Goal: Task Accomplishment & Management: Manage account settings

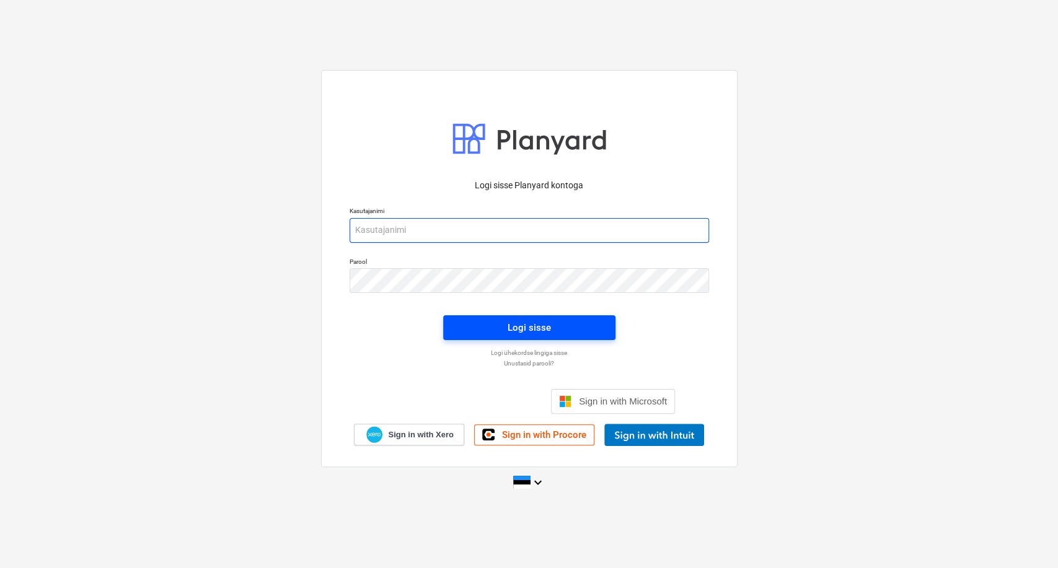
type input "[EMAIL_ADDRESS][DOMAIN_NAME]"
click at [552, 332] on span "Logi sisse" at bounding box center [529, 328] width 142 height 16
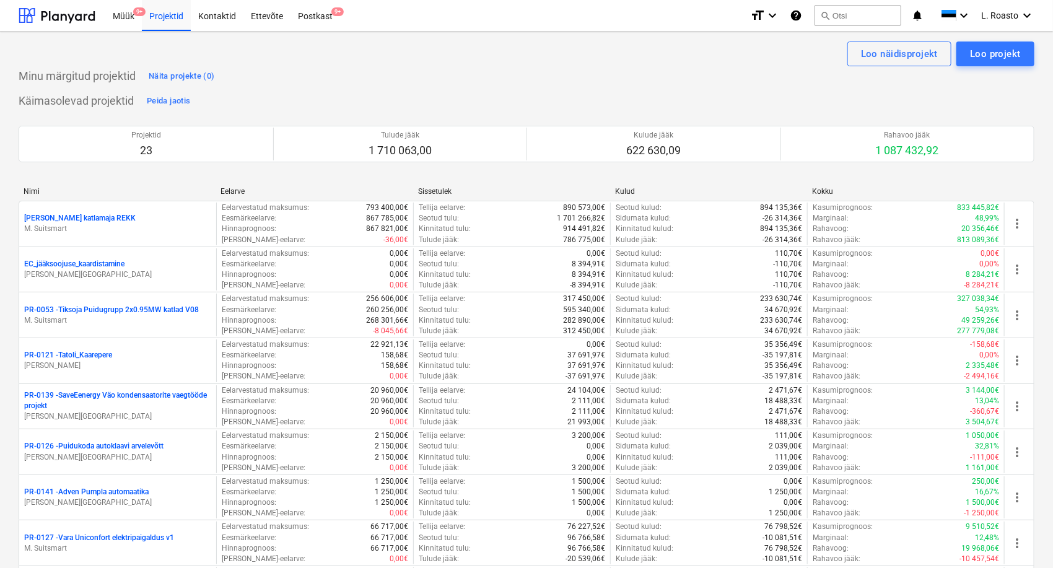
scroll to position [298, 0]
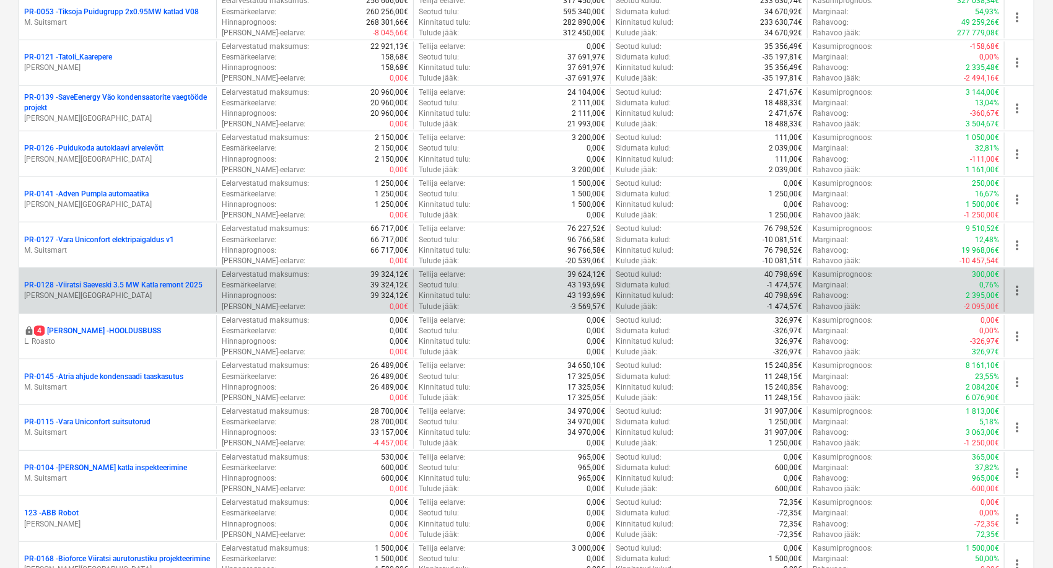
click at [169, 281] on p "PR-0128 - Viiratsi Saeveski 3.5 MW Katla remont 2025" at bounding box center [113, 285] width 178 height 11
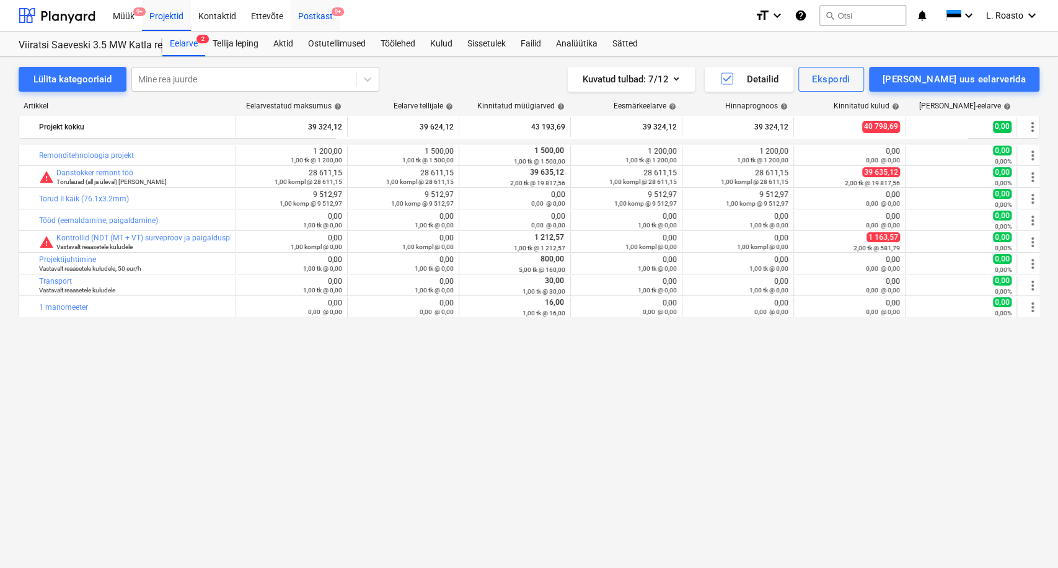
drag, startPoint x: 318, startPoint y: 11, endPoint x: 310, endPoint y: 2, distance: 11.0
click at [318, 11] on div "Postkast 9+" at bounding box center [316, 15] width 50 height 32
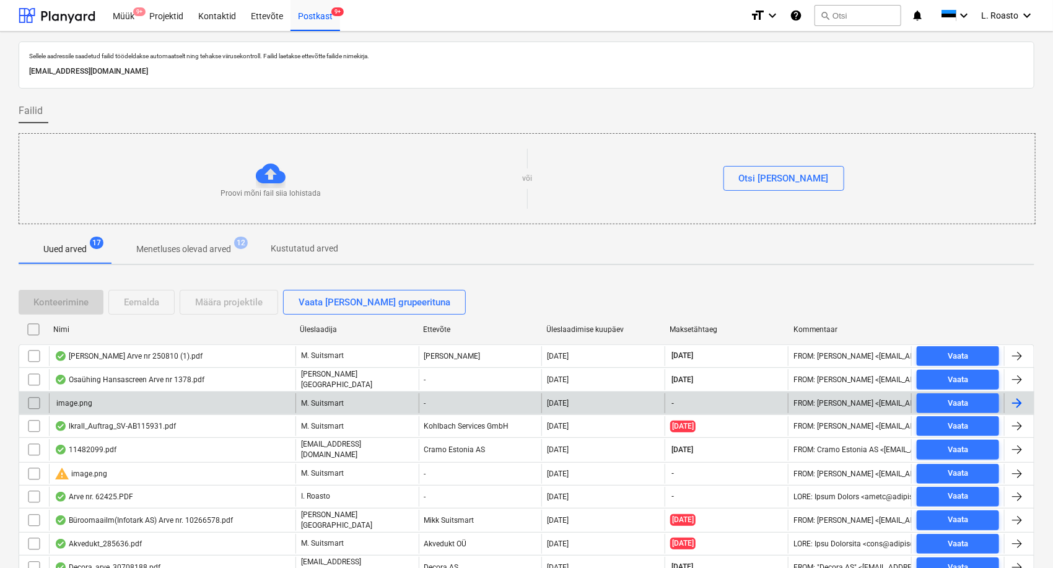
click at [32, 401] on input "checkbox" at bounding box center [34, 403] width 20 height 20
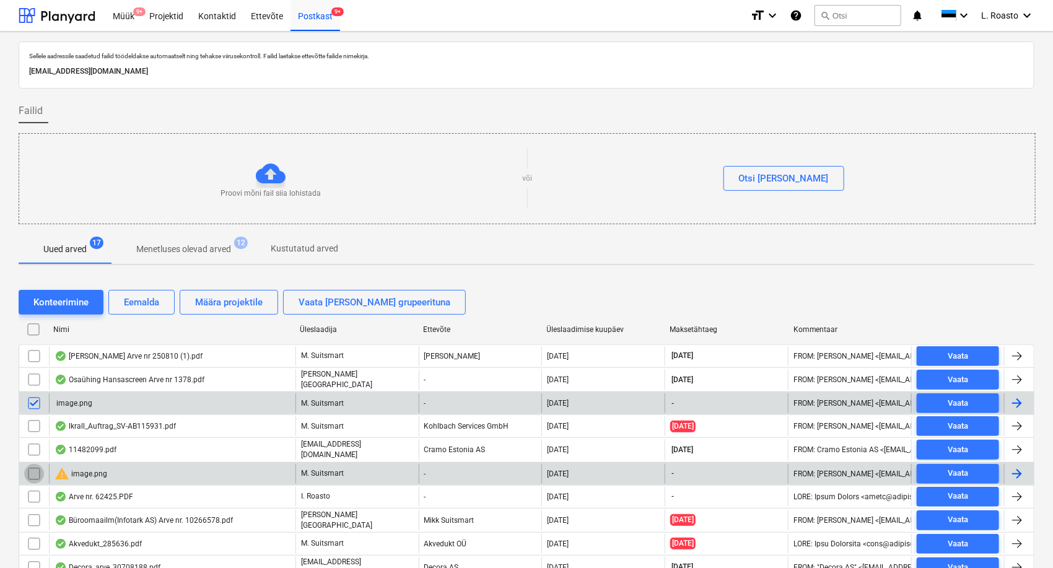
click at [30, 465] on input "checkbox" at bounding box center [34, 474] width 20 height 20
click at [123, 301] on button "Eemalda" at bounding box center [141, 302] width 66 height 25
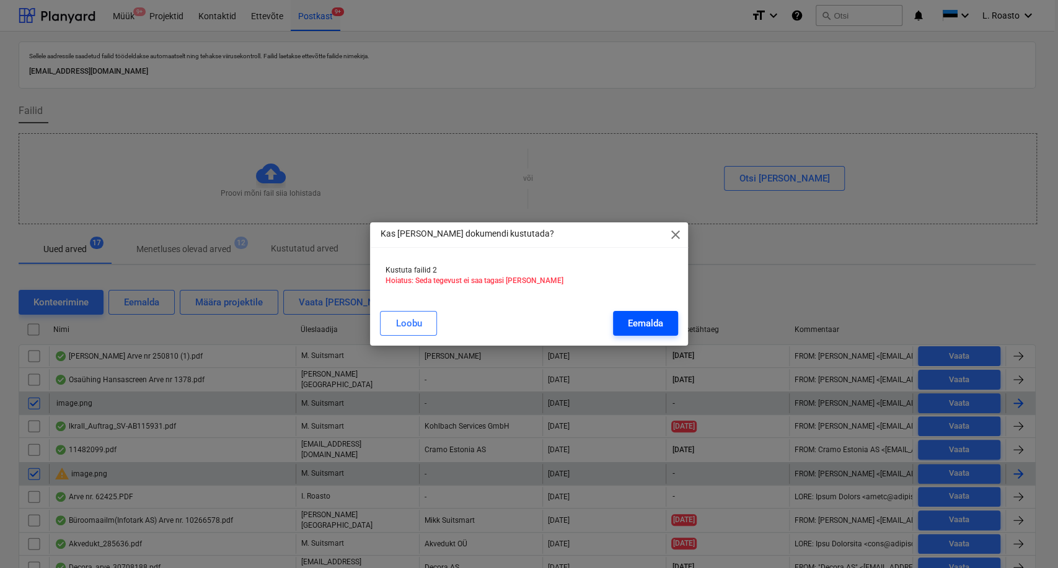
click at [634, 327] on div "Eemalda" at bounding box center [645, 323] width 35 height 16
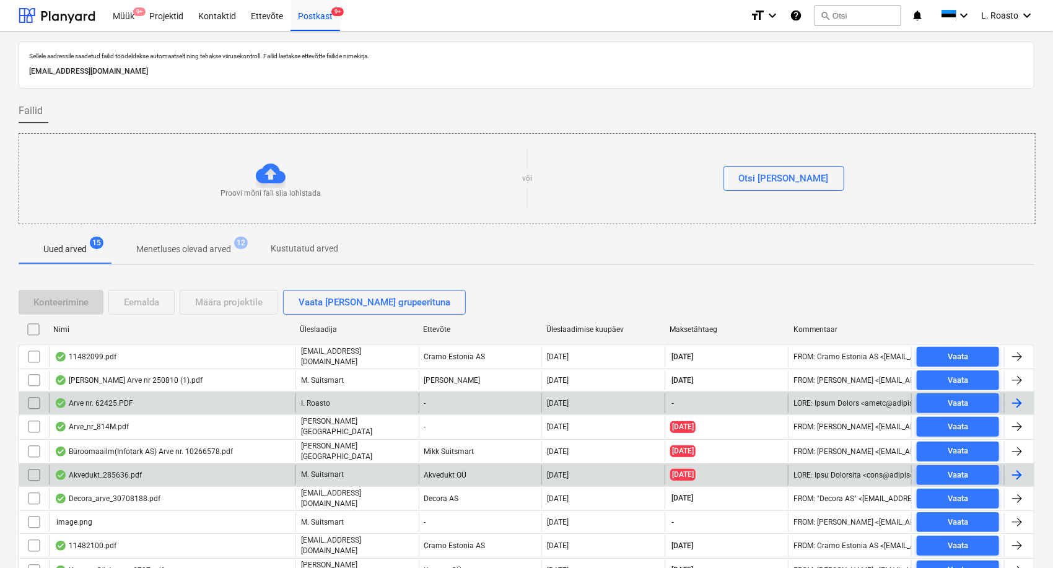
scroll to position [69, 0]
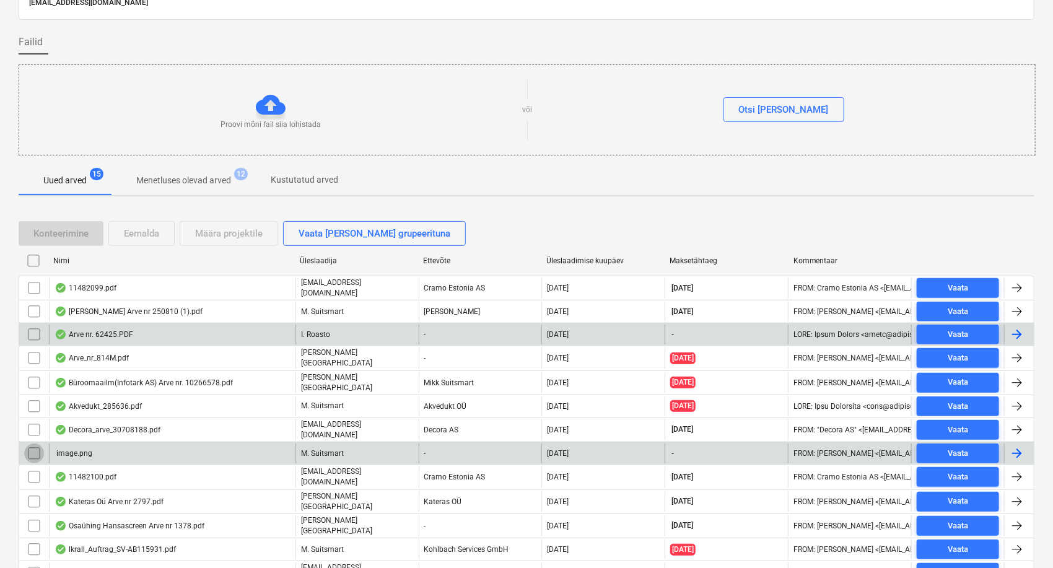
click at [30, 446] on input "checkbox" at bounding box center [34, 454] width 20 height 20
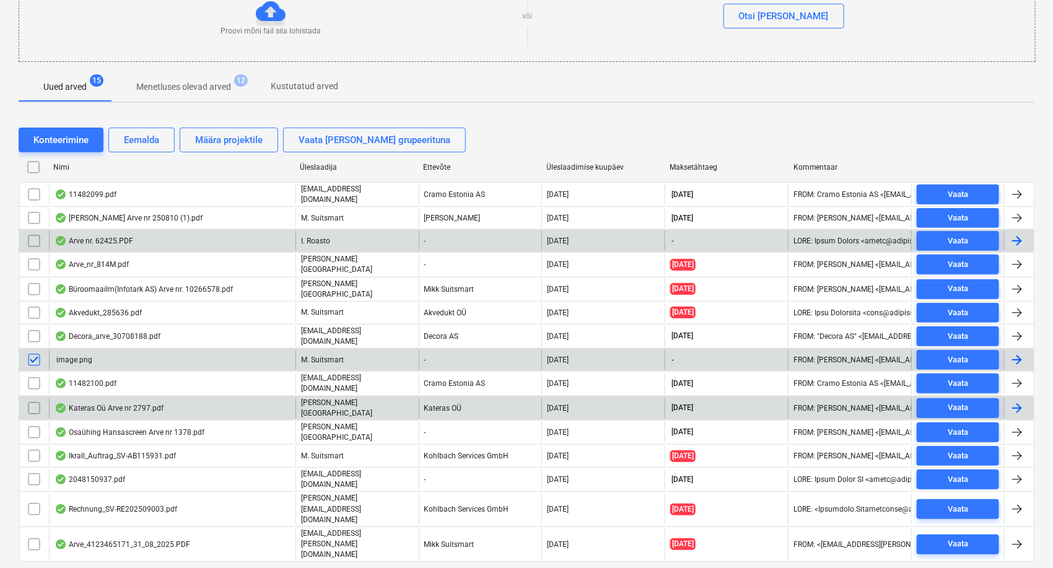
scroll to position [164, 0]
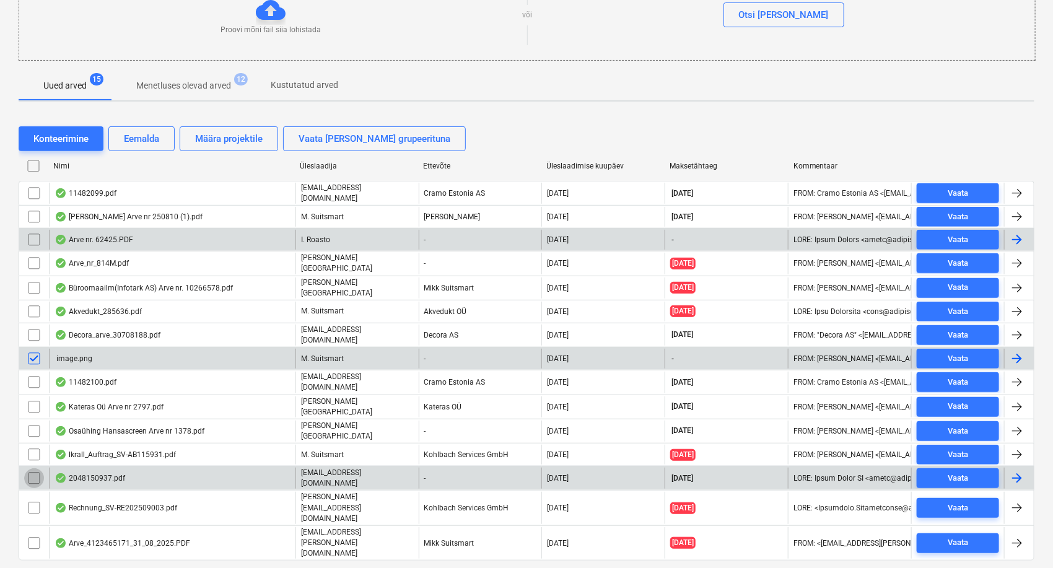
click at [33, 468] on input "checkbox" at bounding box center [34, 478] width 20 height 20
click at [147, 143] on div "Eemalda" at bounding box center [141, 139] width 35 height 16
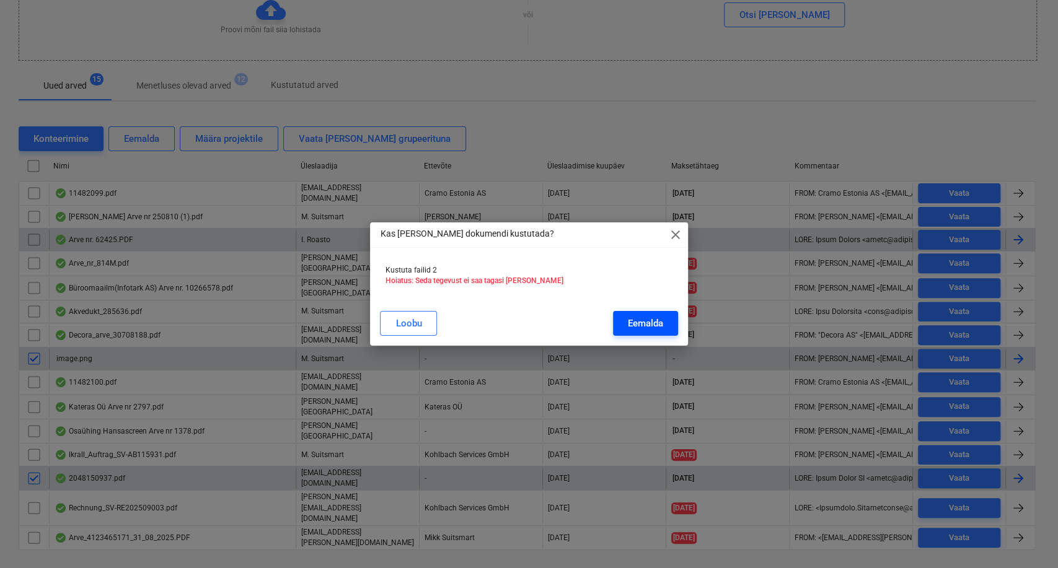
click at [657, 330] on div "Eemalda" at bounding box center [645, 323] width 35 height 16
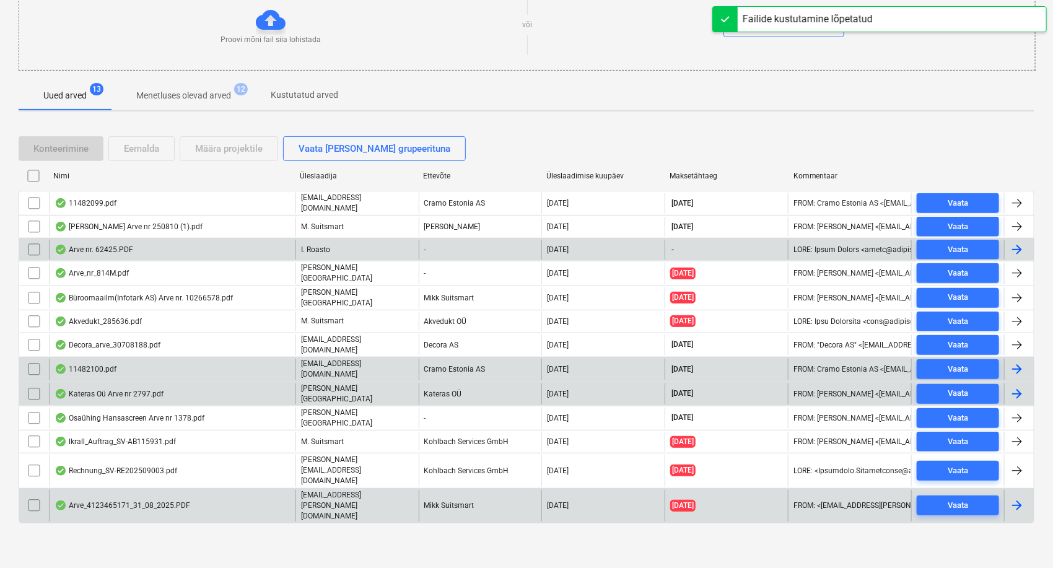
scroll to position [118, 0]
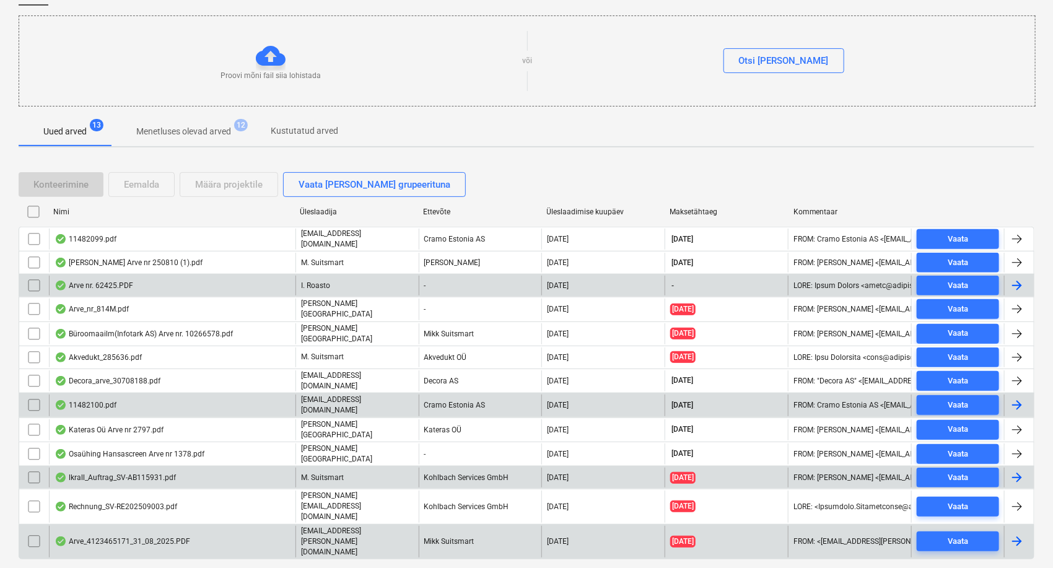
click at [33, 470] on input "checkbox" at bounding box center [34, 478] width 20 height 20
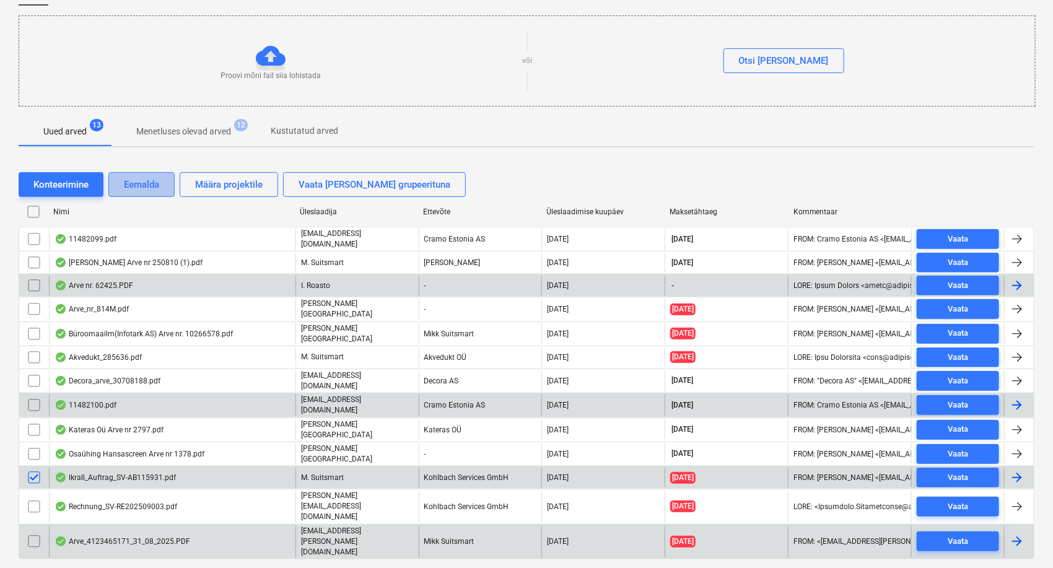
click at [150, 180] on div "Eemalda" at bounding box center [141, 185] width 35 height 16
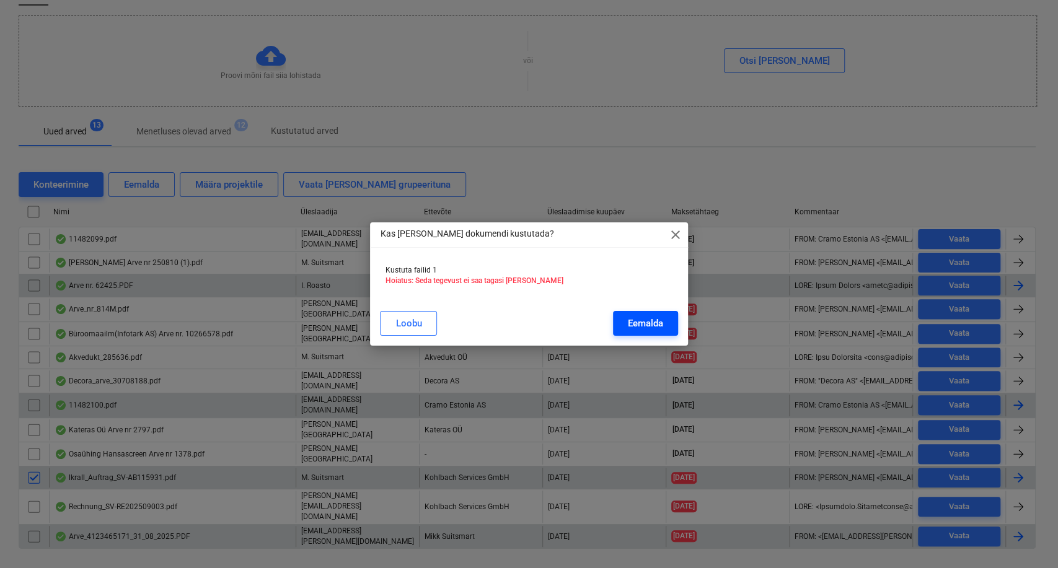
click at [647, 319] on div "Eemalda" at bounding box center [645, 323] width 35 height 16
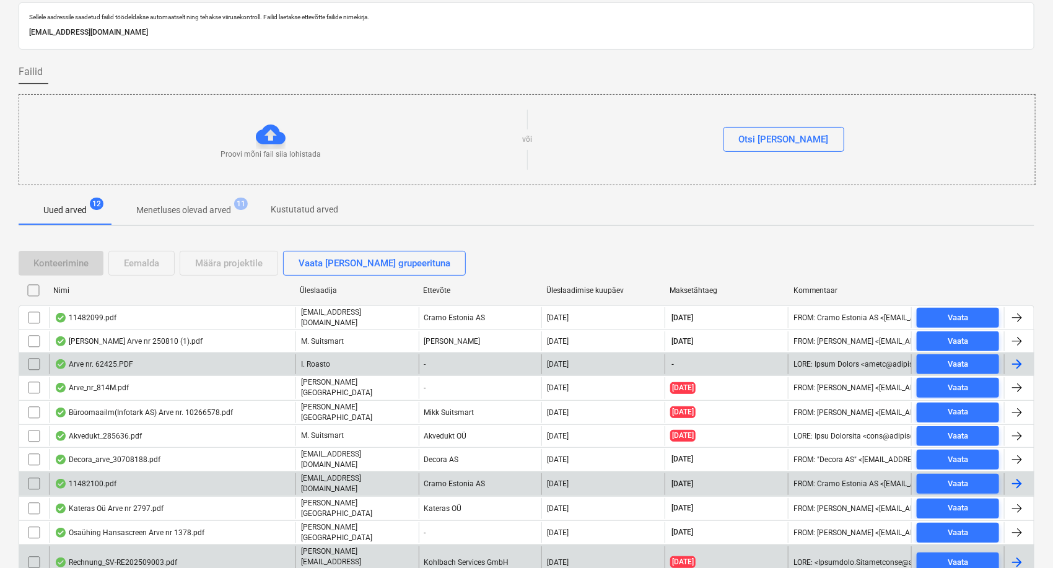
scroll to position [0, 0]
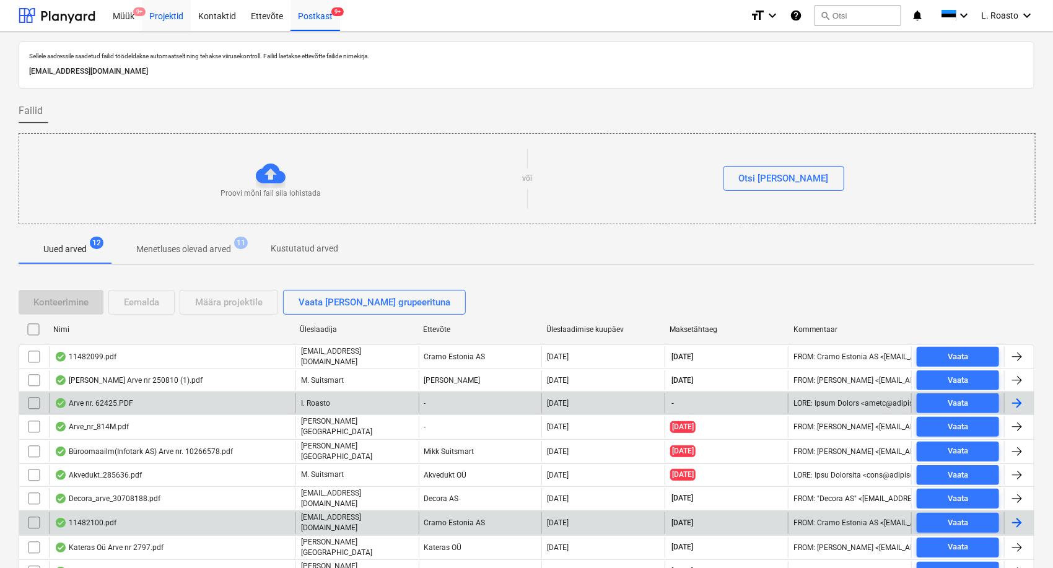
drag, startPoint x: 195, startPoint y: 26, endPoint x: 165, endPoint y: 20, distance: 29.8
click at [195, 26] on div "Kontaktid" at bounding box center [217, 15] width 53 height 32
click at [165, 20] on div "Projektid" at bounding box center [166, 15] width 49 height 32
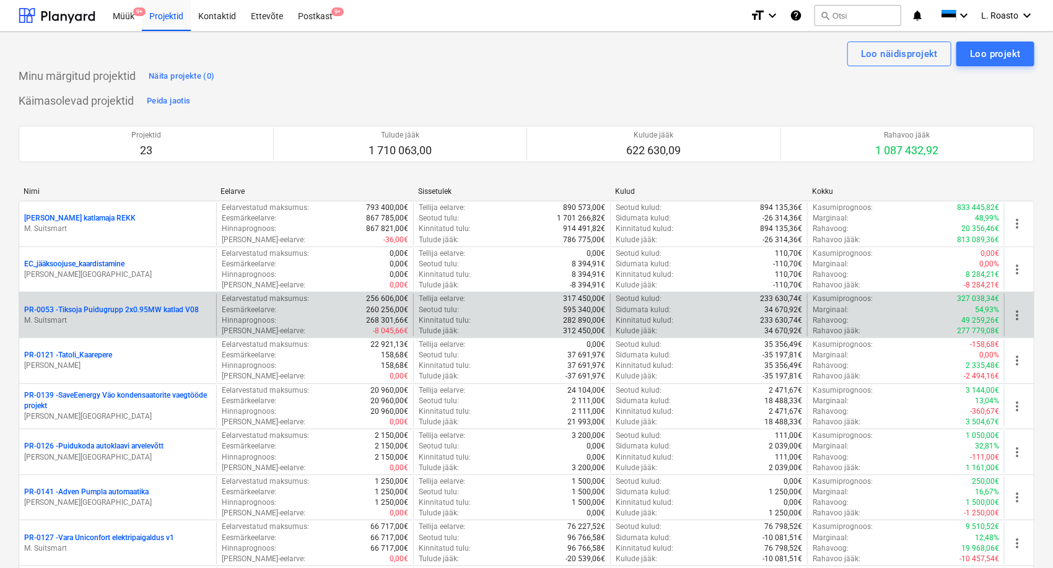
scroll to position [298, 0]
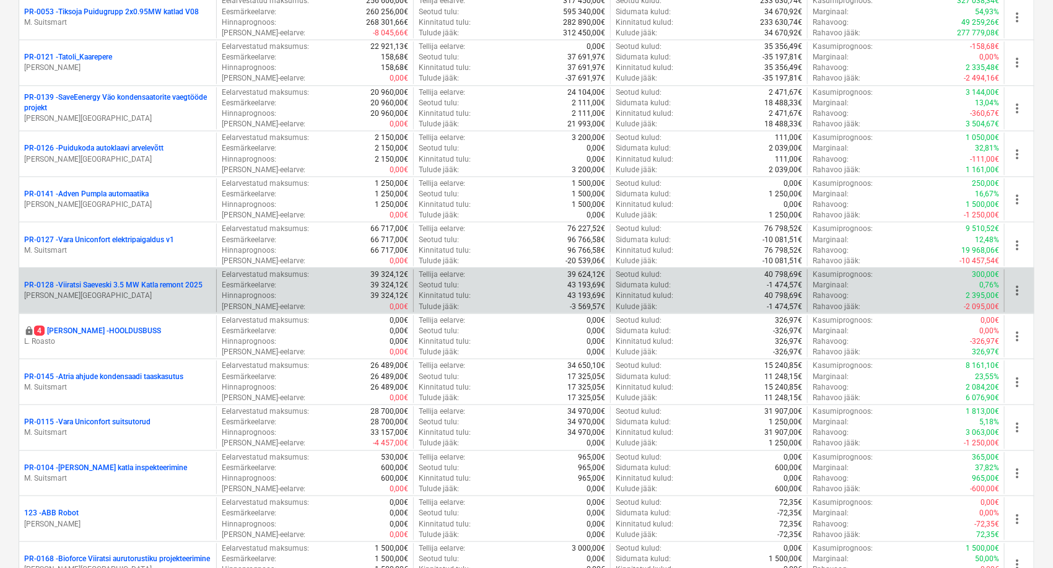
click at [170, 294] on p "[PERSON_NAME][GEOGRAPHIC_DATA]" at bounding box center [117, 296] width 187 height 11
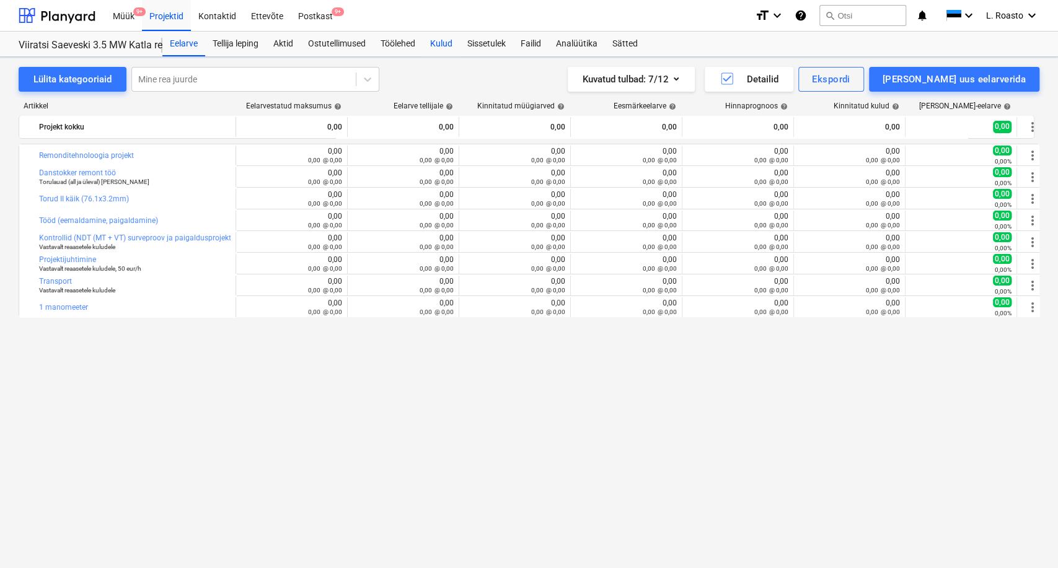
click at [449, 48] on div "Kulud" at bounding box center [441, 44] width 37 height 25
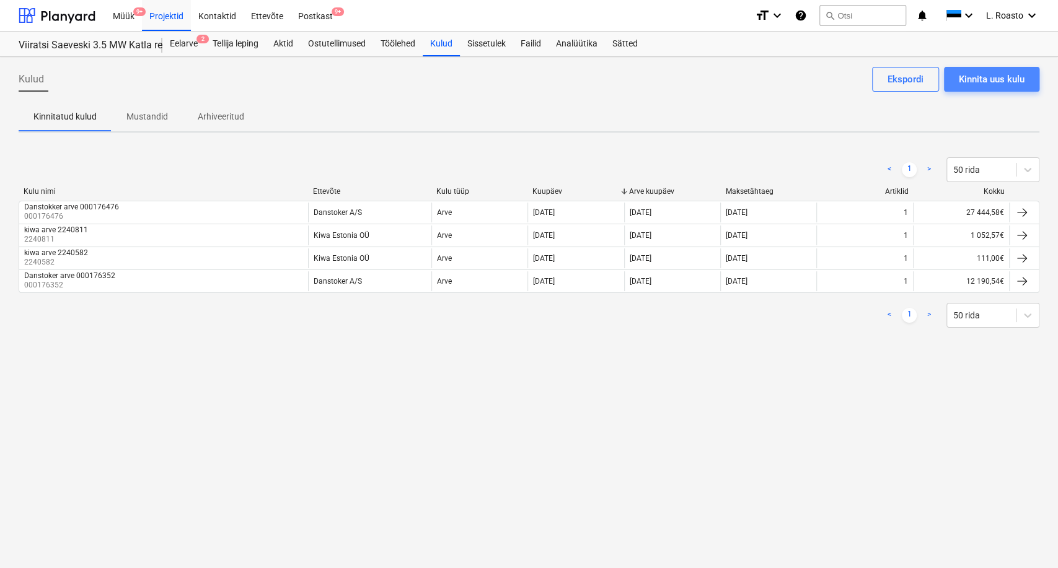
click at [994, 73] on div "Kinnita uus kulu" at bounding box center [991, 79] width 66 height 16
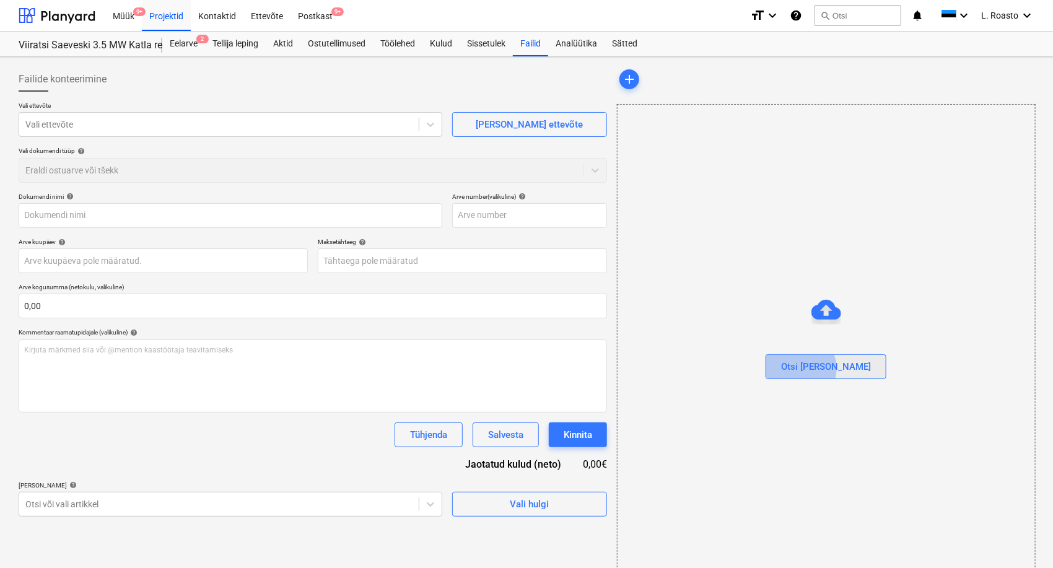
click at [823, 368] on div "Otsi [PERSON_NAME]" at bounding box center [826, 367] width 90 height 16
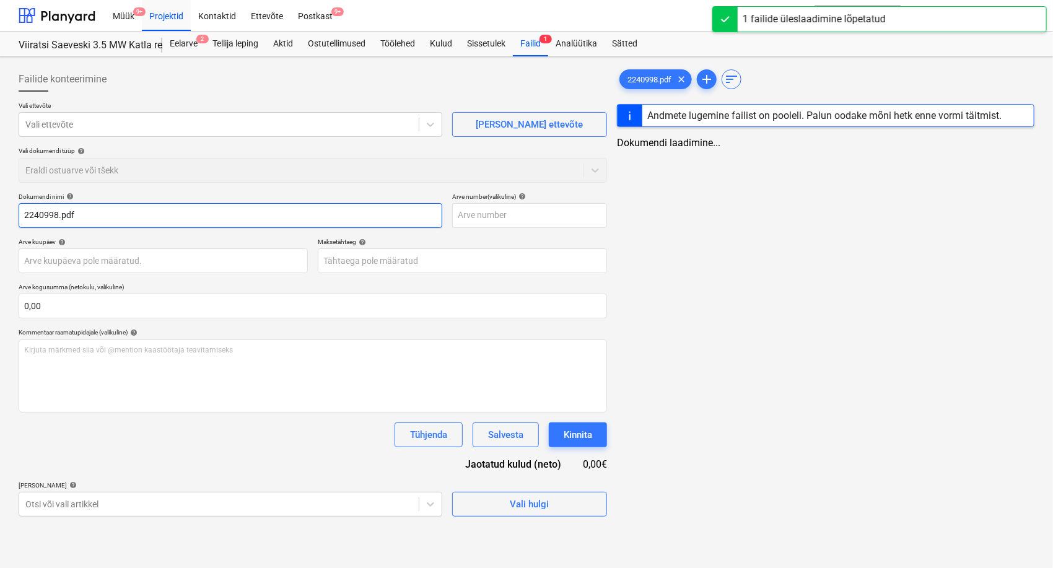
type input "2240998.pdf"
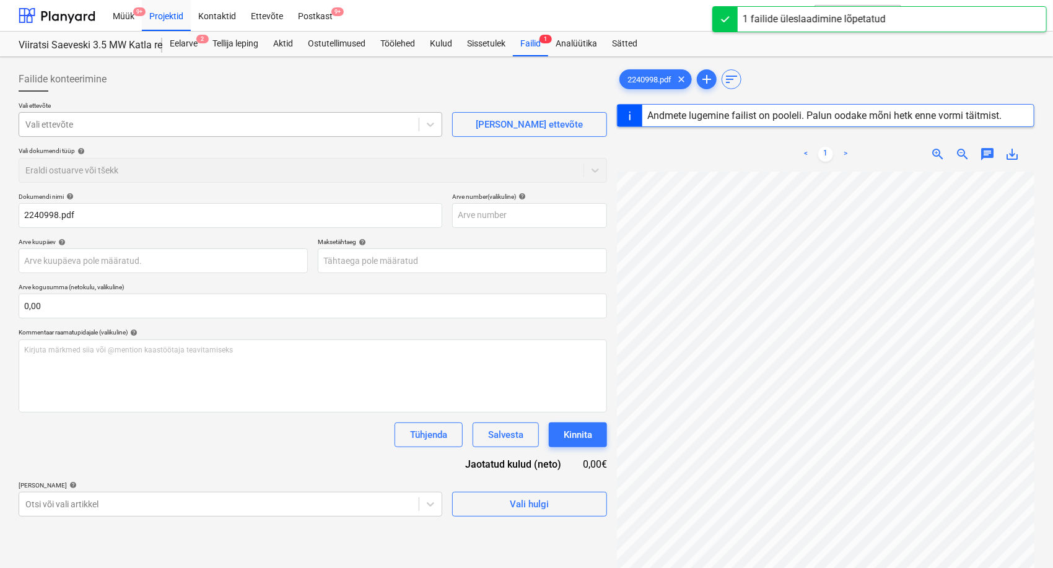
click at [188, 121] on div at bounding box center [218, 124] width 387 height 12
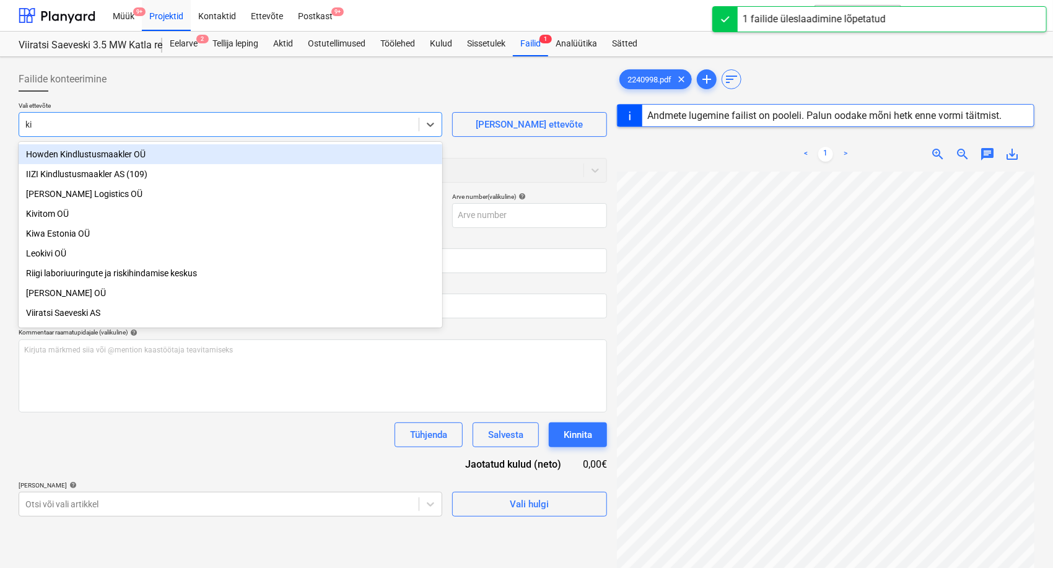
type input "kiw"
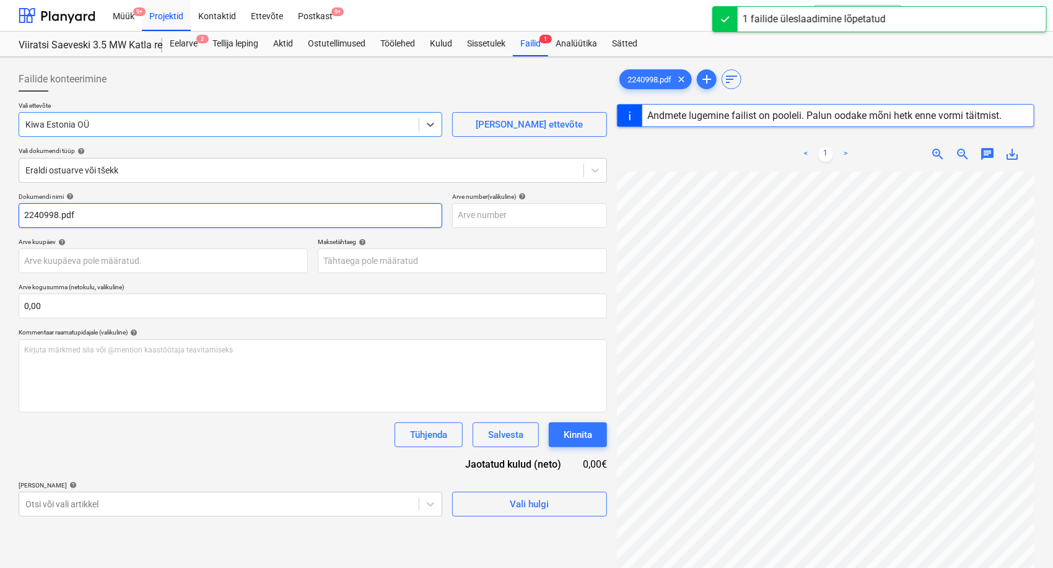
type input "2240998"
type input "[DATE]"
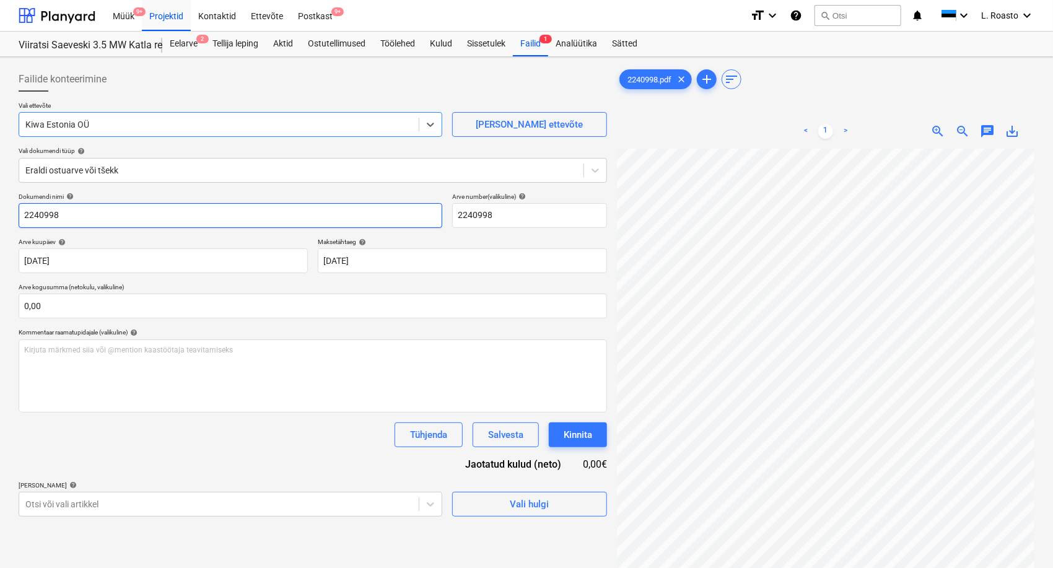
click at [20, 214] on input "2240998" at bounding box center [231, 215] width 424 height 25
type input "kiwa arve 2240998"
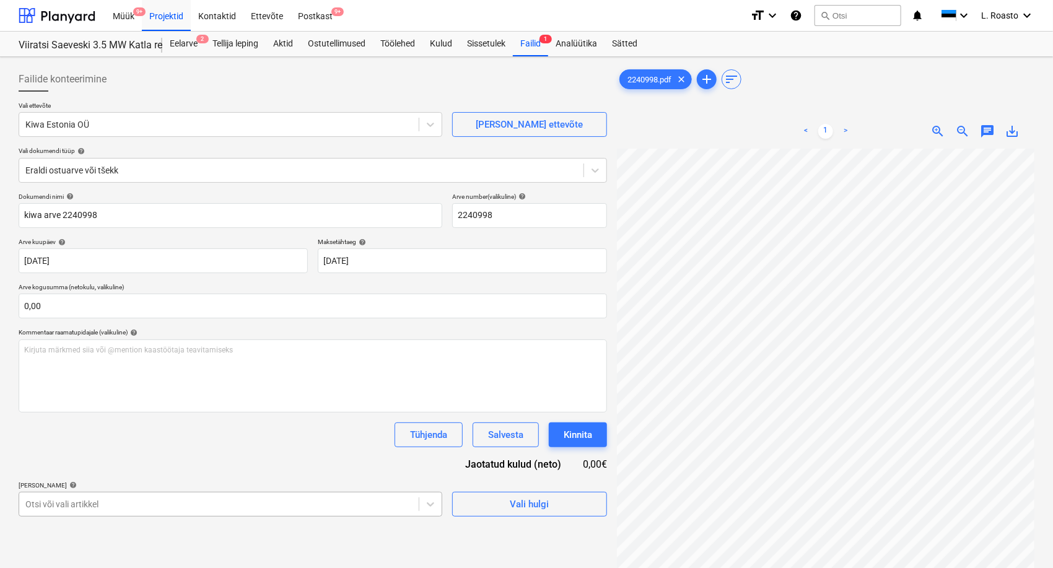
click at [173, 508] on body "Müük 9+ Projektid Kontaktid Ettevõte Postkast 9+ format_size keyboard_arrow_dow…" at bounding box center [526, 284] width 1053 height 568
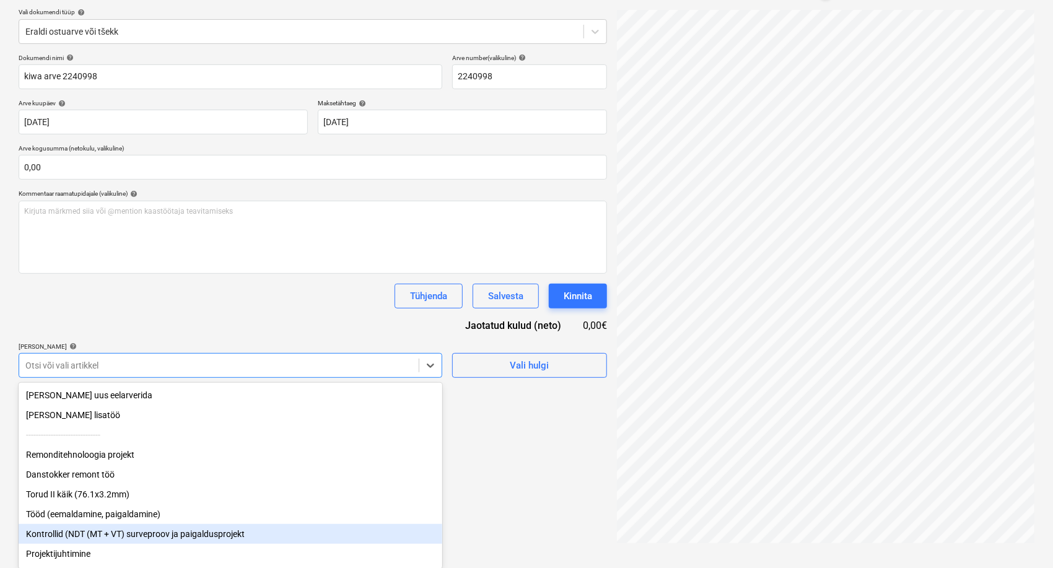
click at [165, 540] on div "Kontrollid (NDT (MT + VT) surveproov ja paigaldusprojekt" at bounding box center [231, 534] width 424 height 20
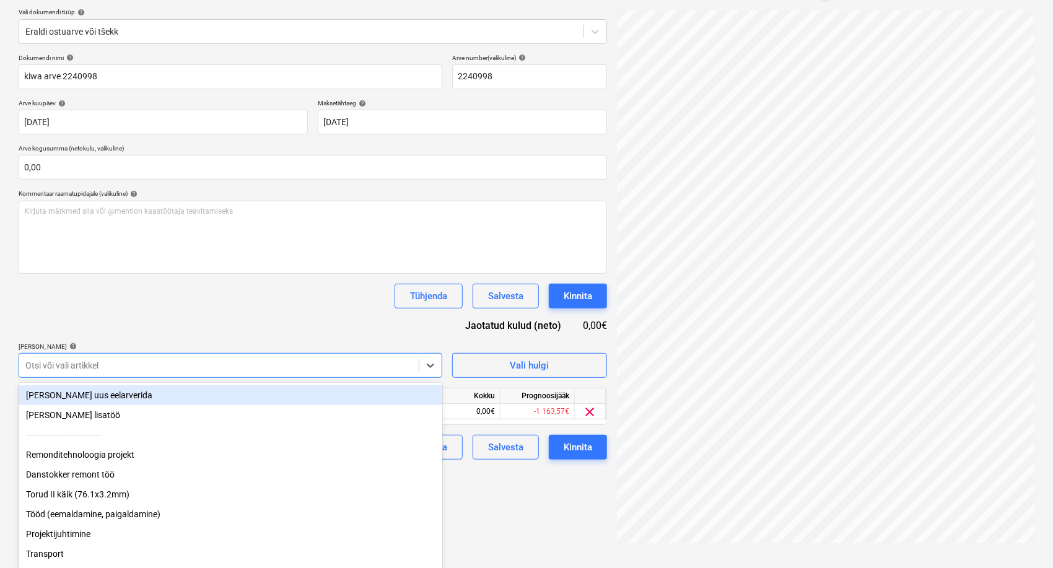
click at [291, 305] on div "Tühjenda Salvesta Kinnita" at bounding box center [313, 296] width 589 height 25
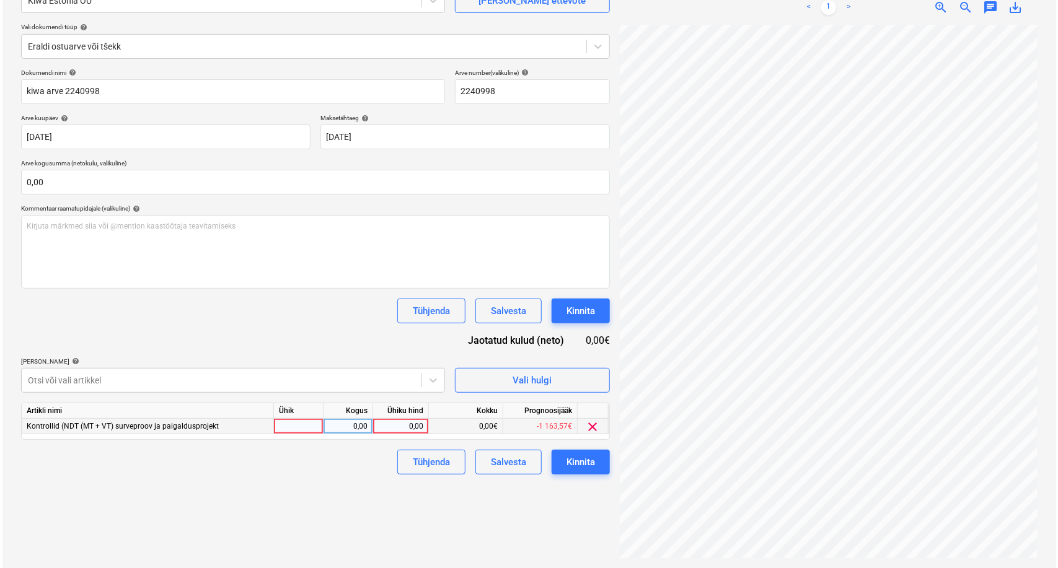
scroll to position [4, 50]
click at [414, 426] on div "0,00" at bounding box center [397, 426] width 45 height 15
type input "160"
click at [330, 515] on div "Failide konteerimine Vali ettevõte Kiwa Estonia OÜ [PERSON_NAME] uus ettevõte V…" at bounding box center [313, 250] width 598 height 625
click at [596, 447] on div "Dokumendi nimi help kiwa arve 2240998 Arve number (valikuline) help 2240998 Arv…" at bounding box center [313, 272] width 589 height 406
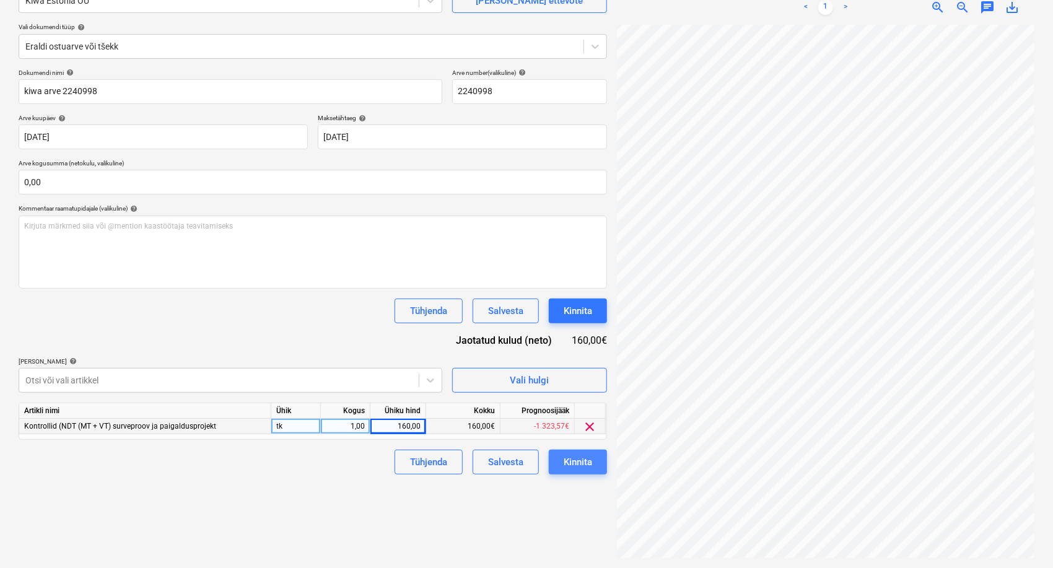
click at [592, 464] on div "Kinnita" at bounding box center [578, 462] width 28 height 16
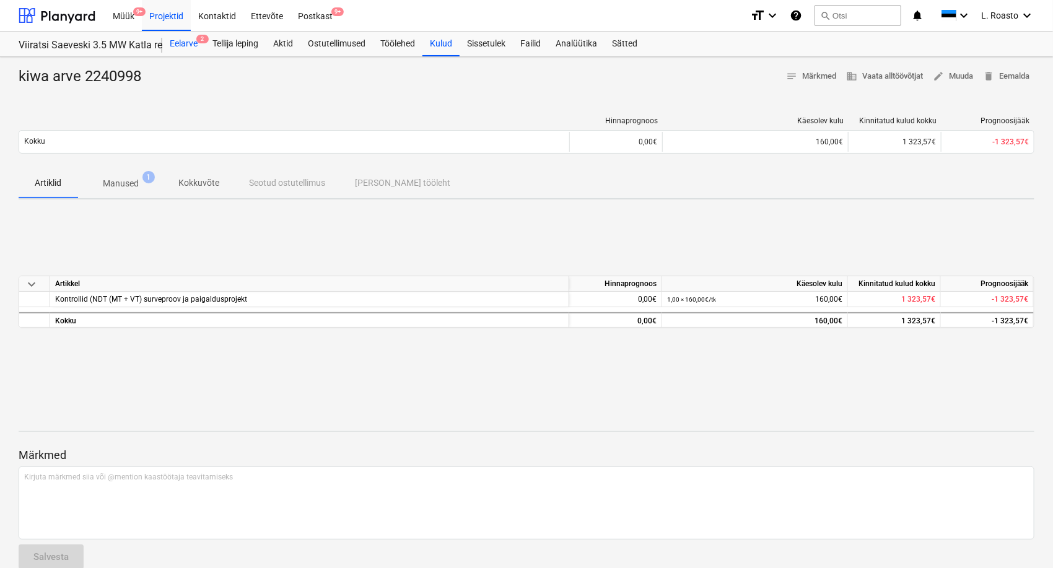
click at [198, 41] on span "2" at bounding box center [202, 39] width 12 height 9
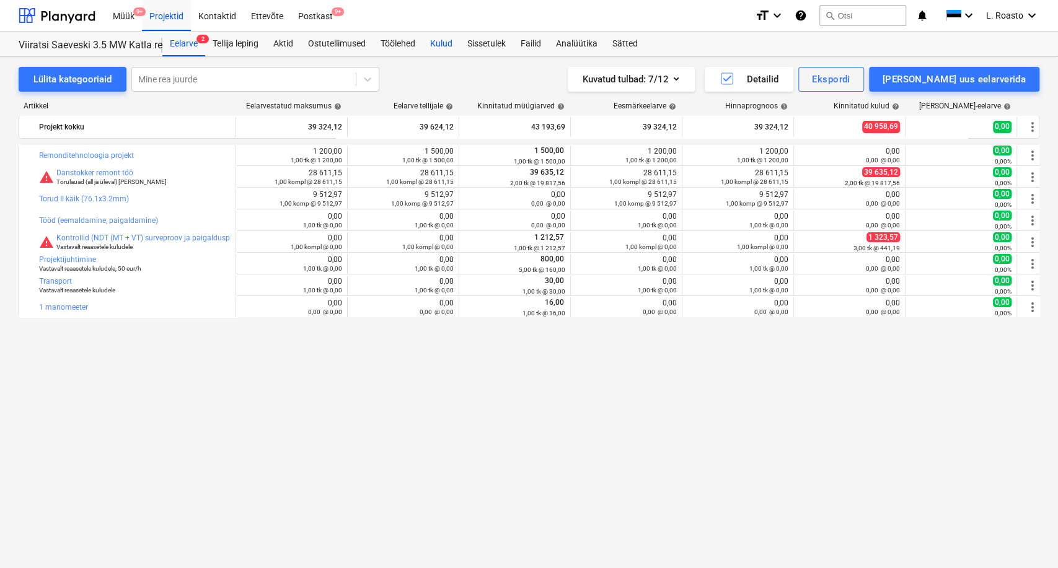
click at [445, 41] on div "Kulud" at bounding box center [441, 44] width 37 height 25
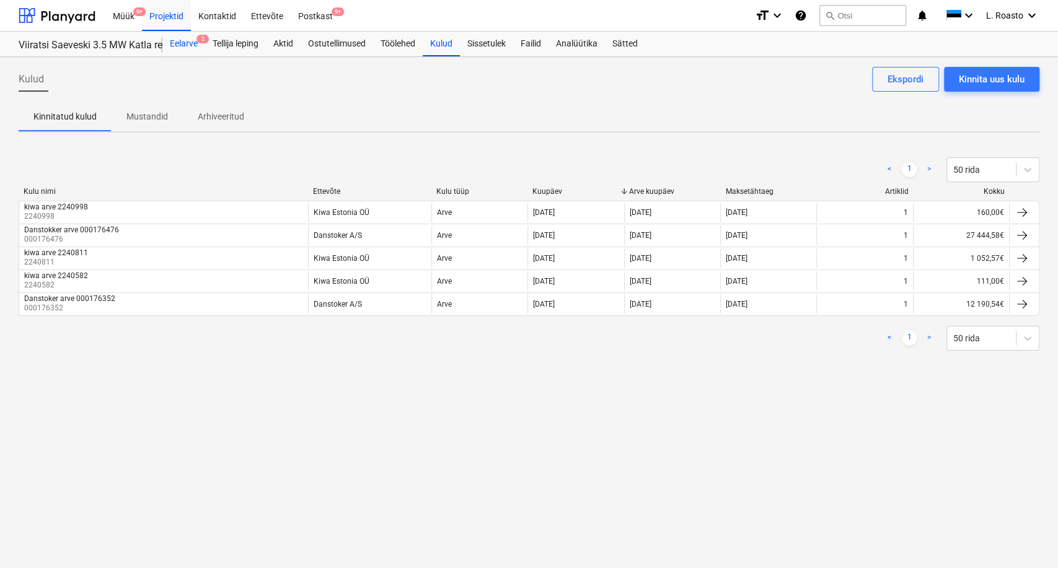
click at [173, 52] on div "Eelarve 2" at bounding box center [183, 44] width 43 height 25
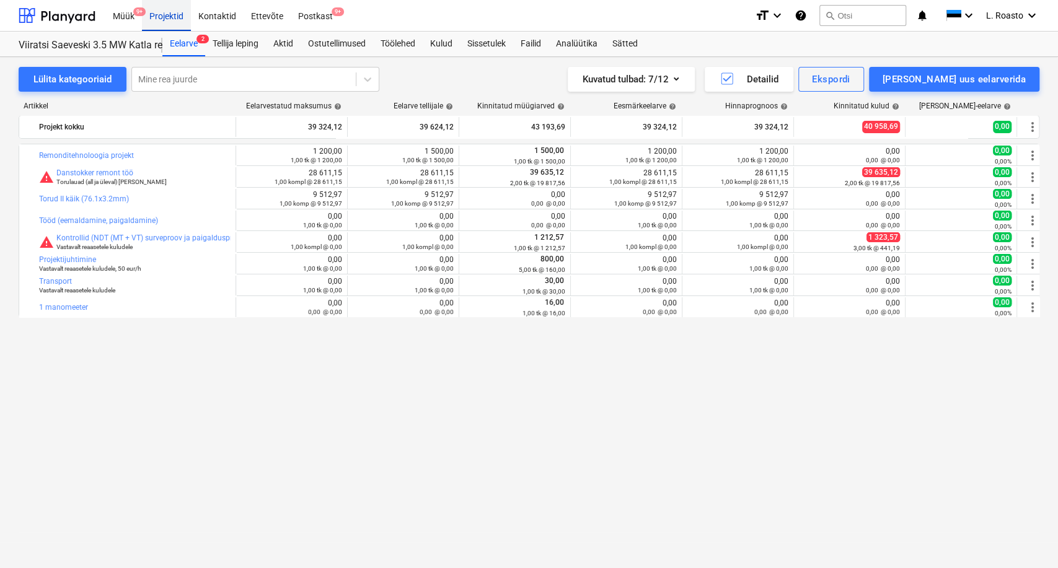
click at [160, 11] on div "Projektid" at bounding box center [166, 15] width 49 height 32
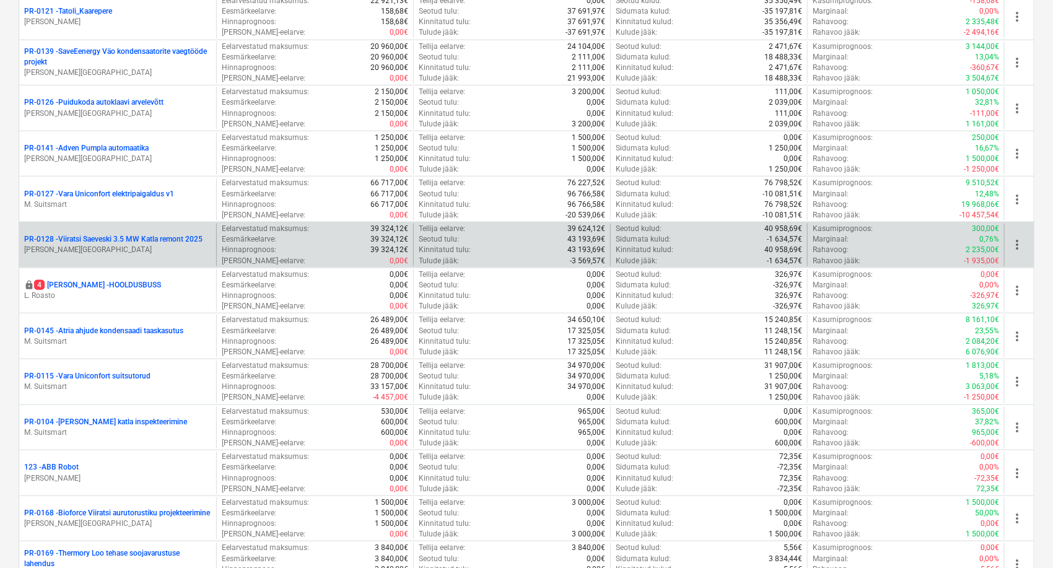
scroll to position [206, 0]
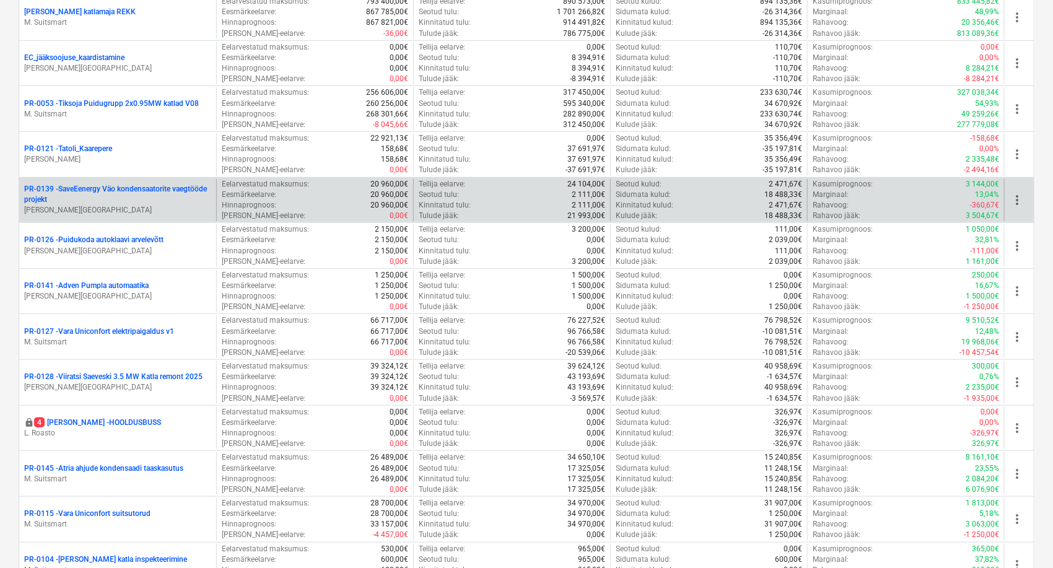
click at [114, 192] on p "PR-0139 - SaveEenergy Väo kondensaatorite vaegtööde projekt" at bounding box center [117, 194] width 187 height 21
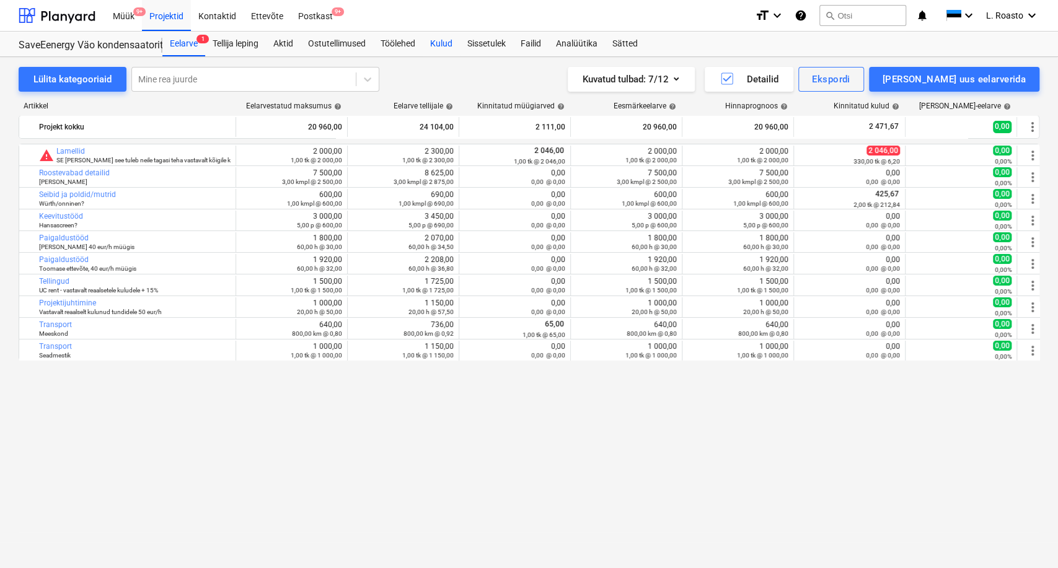
click at [431, 42] on div "Kulud" at bounding box center [441, 44] width 37 height 25
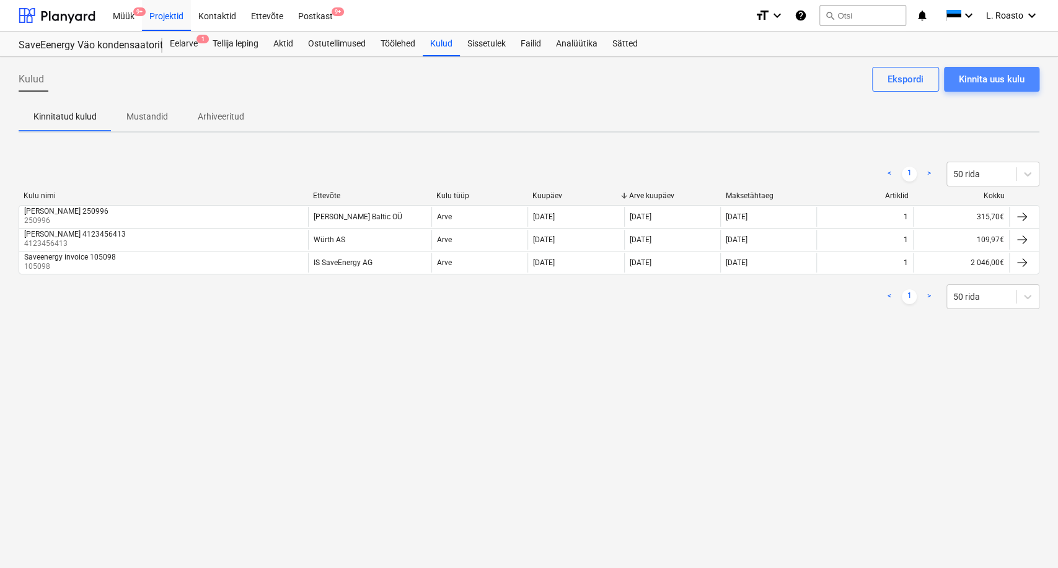
click at [987, 79] on div "Kinnita uus kulu" at bounding box center [991, 79] width 66 height 16
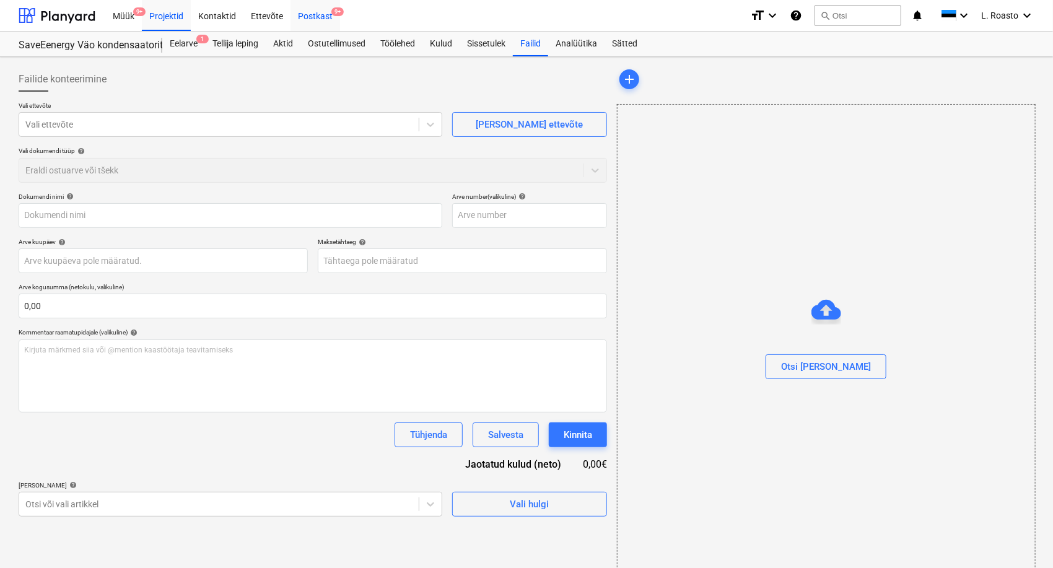
click at [314, 15] on div "Postkast 9+" at bounding box center [316, 15] width 50 height 32
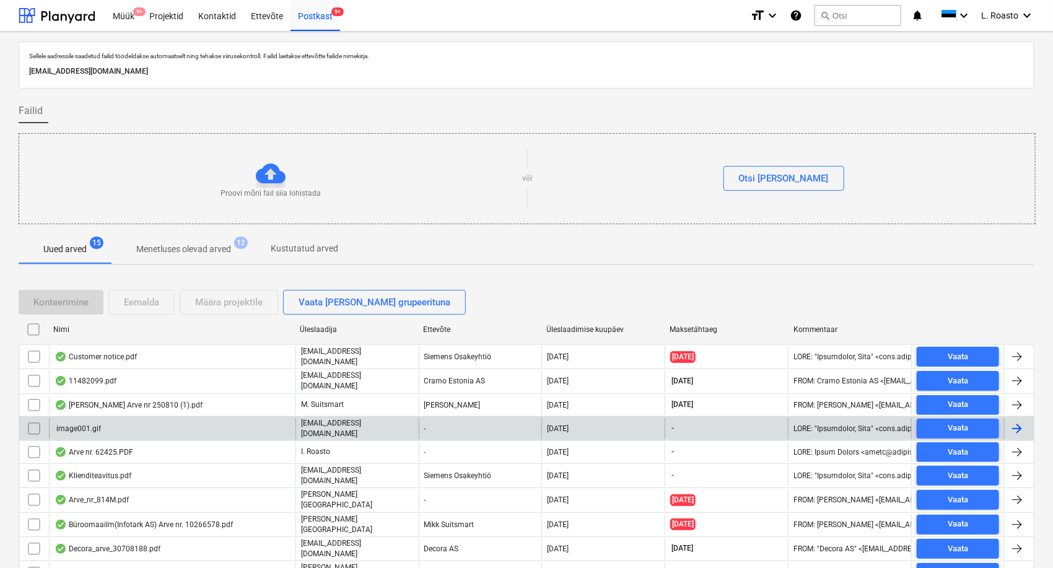
click at [36, 420] on input "checkbox" at bounding box center [34, 429] width 20 height 20
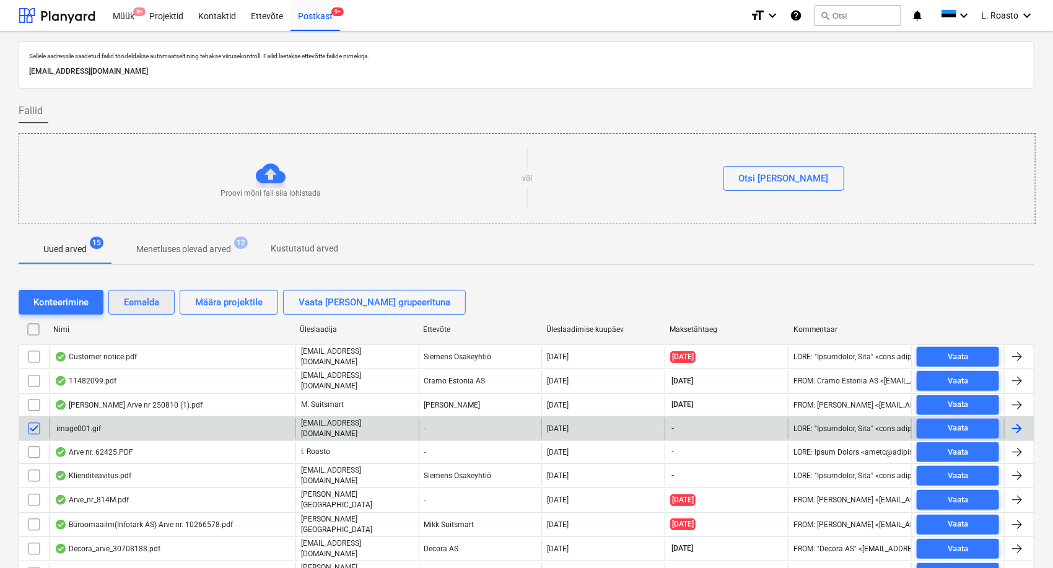
click at [149, 300] on div "Eemalda" at bounding box center [141, 302] width 35 height 16
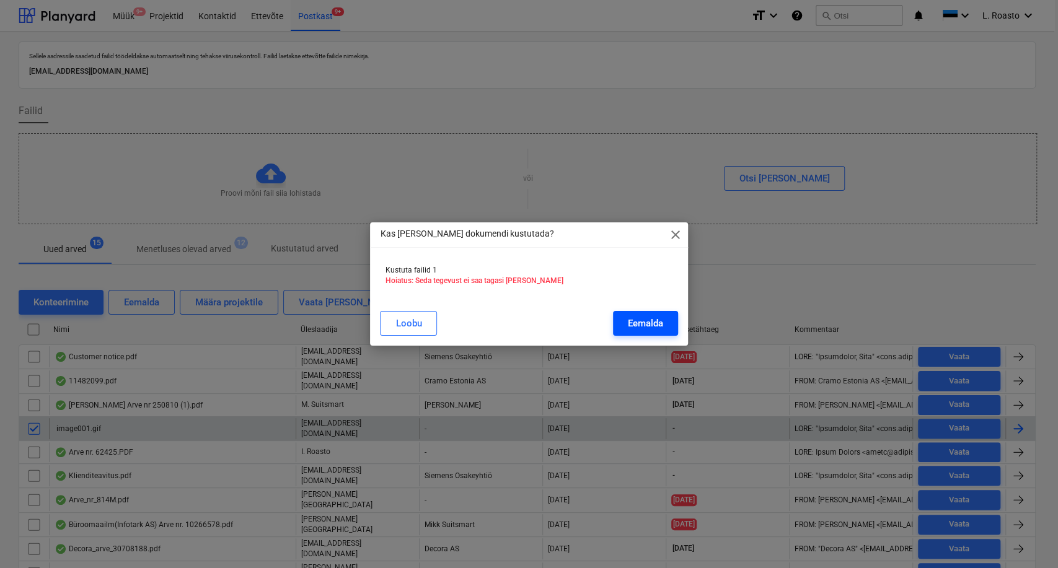
click at [629, 319] on div "Eemalda" at bounding box center [645, 323] width 35 height 16
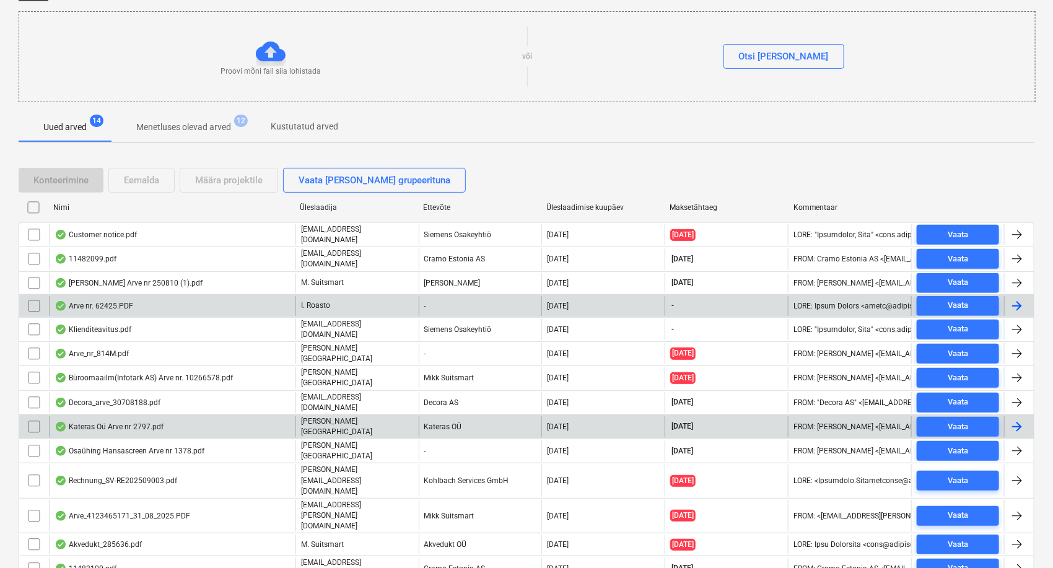
scroll to position [141, 0]
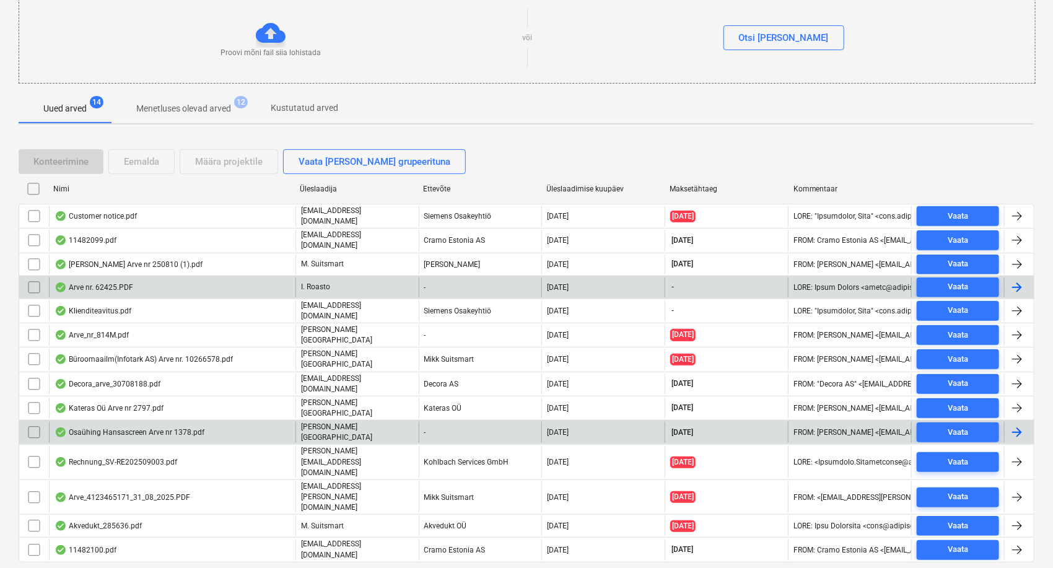
click at [193, 427] on div "Osaühing Hansascreen Arve nr 1378.pdf" at bounding box center [130, 432] width 150 height 10
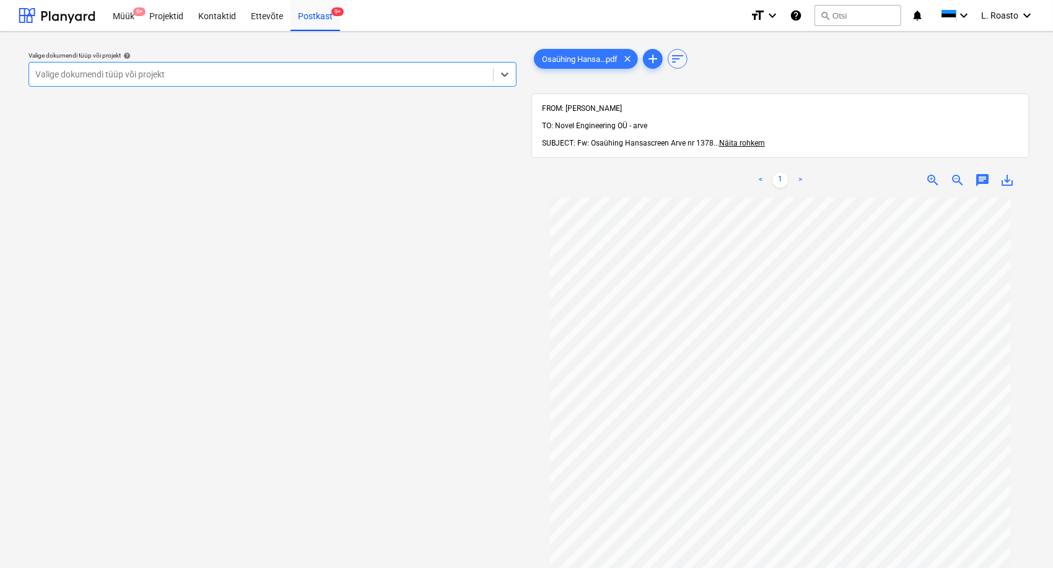
click at [99, 84] on div "Valige dokumendi tüüp või projekt" at bounding box center [272, 74] width 488 height 25
type input "vä"
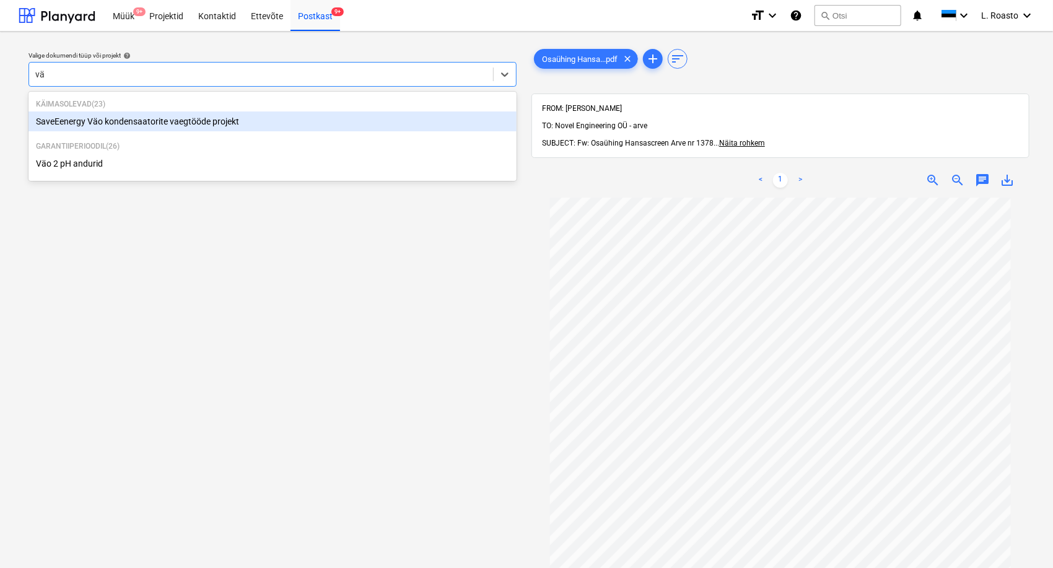
click at [183, 125] on div "SaveEenergy Väo kondensaatorite vaegtööde projekt" at bounding box center [272, 122] width 488 height 20
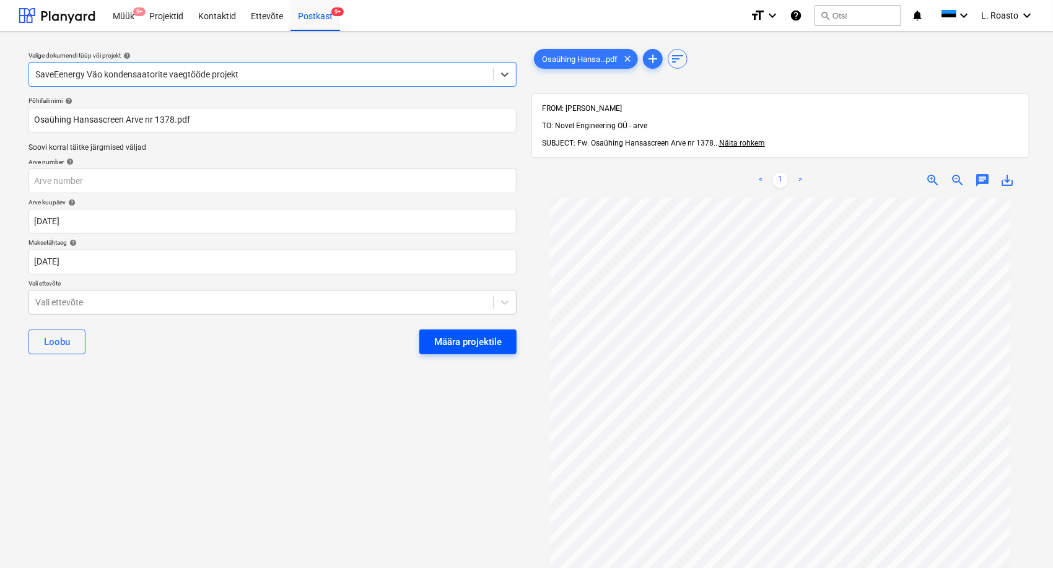
click at [462, 334] on div "Määra projektile" at bounding box center [468, 342] width 68 height 16
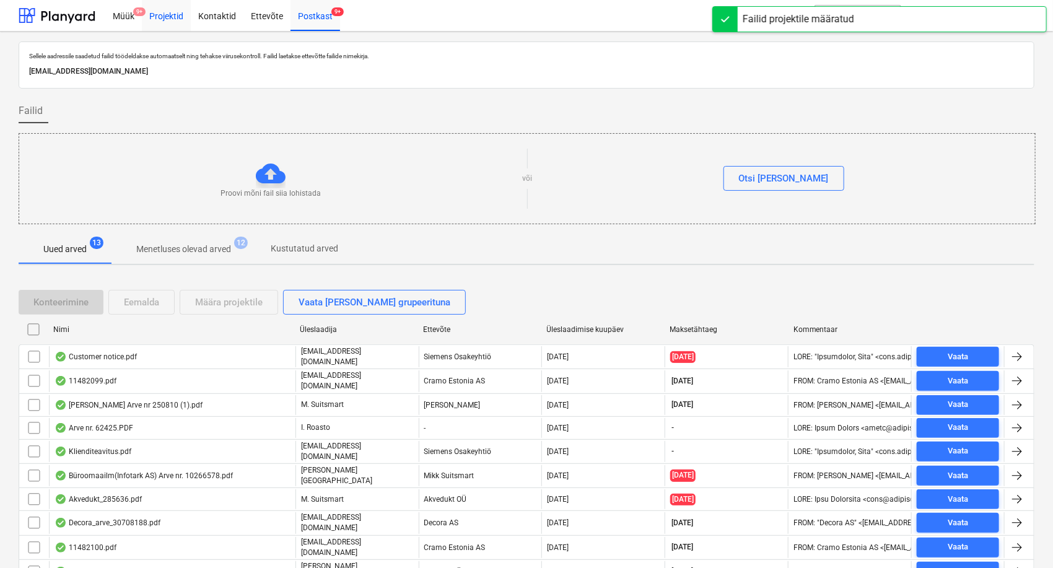
click at [175, 11] on div "Projektid" at bounding box center [166, 15] width 49 height 32
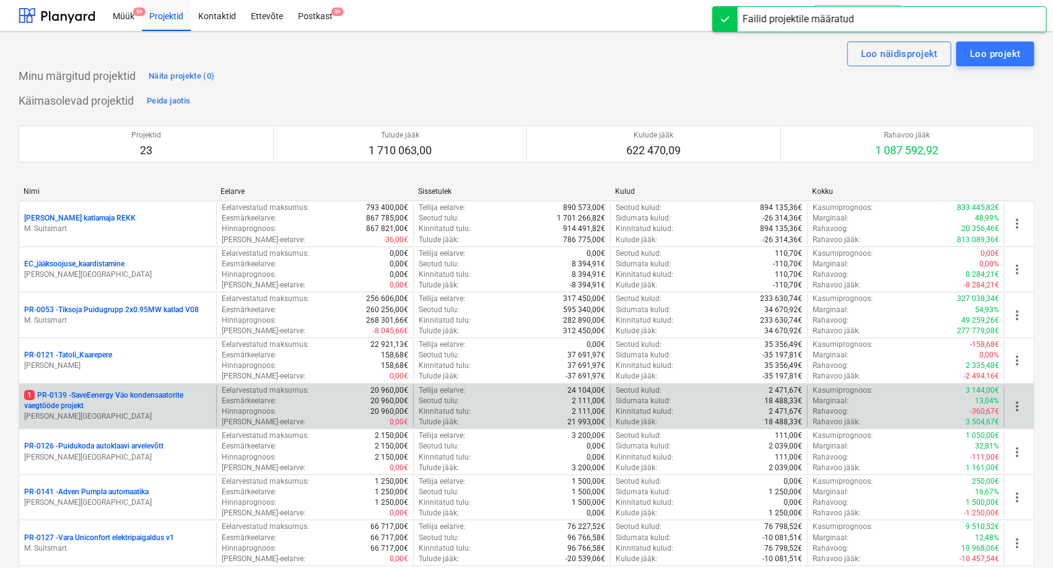
click at [131, 403] on p "1 PR-0139 - SaveEenergy Väo kondensaatorite vaegtööde projekt" at bounding box center [117, 400] width 187 height 21
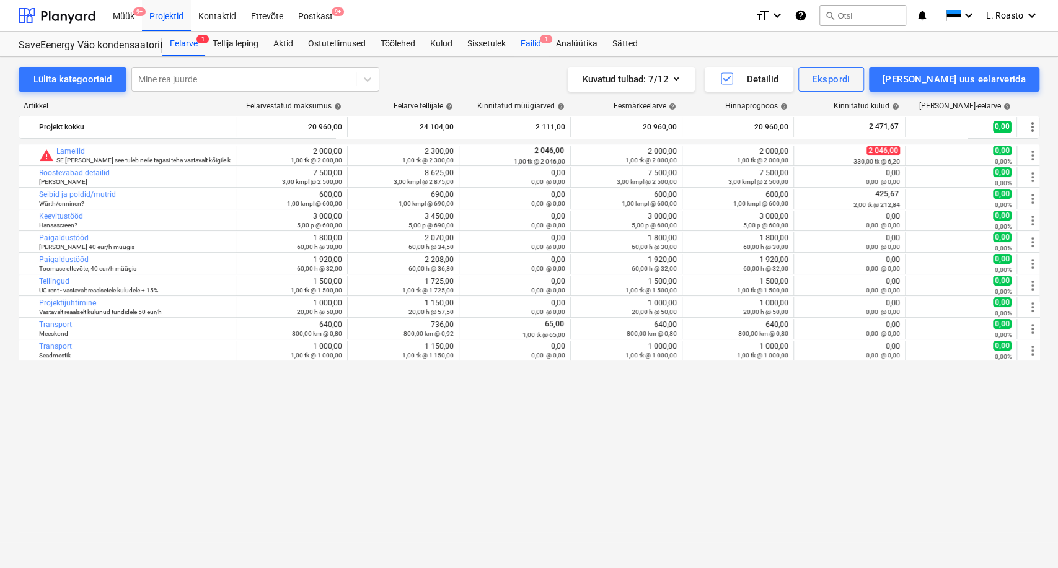
click at [538, 45] on div "Failid 1" at bounding box center [530, 44] width 35 height 25
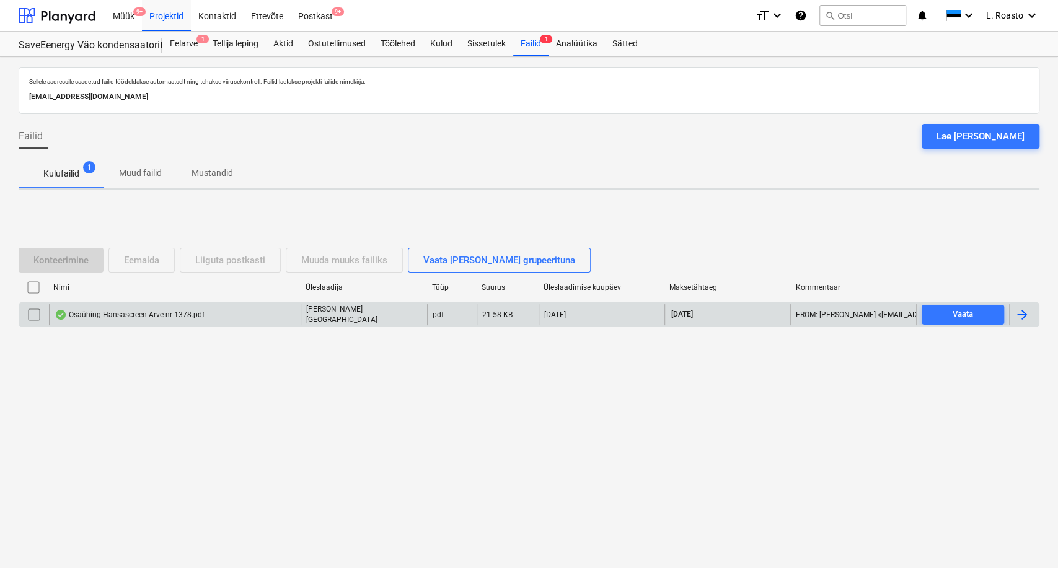
click at [1026, 311] on div at bounding box center [1021, 314] width 15 height 15
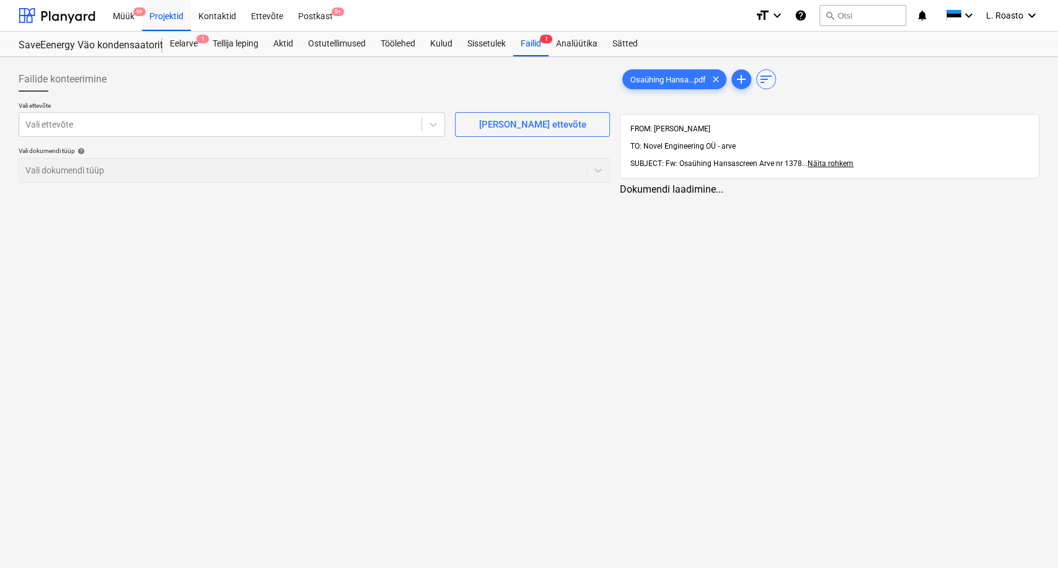
click at [142, 151] on div "Vali dokumendi tüüp help" at bounding box center [314, 151] width 591 height 8
click at [139, 133] on div "Vali ettevõte" at bounding box center [220, 124] width 402 height 17
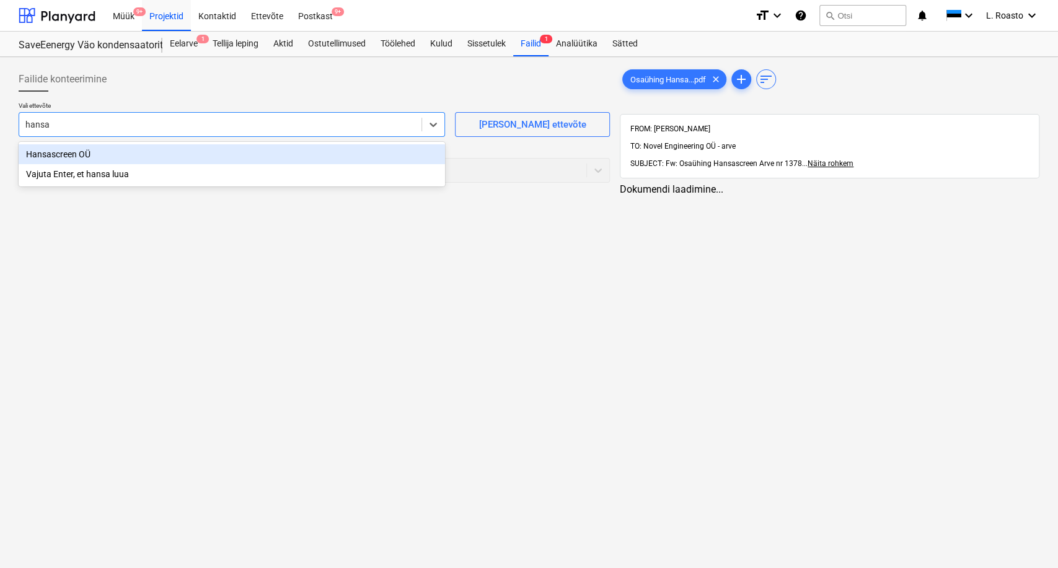
type input "hansas"
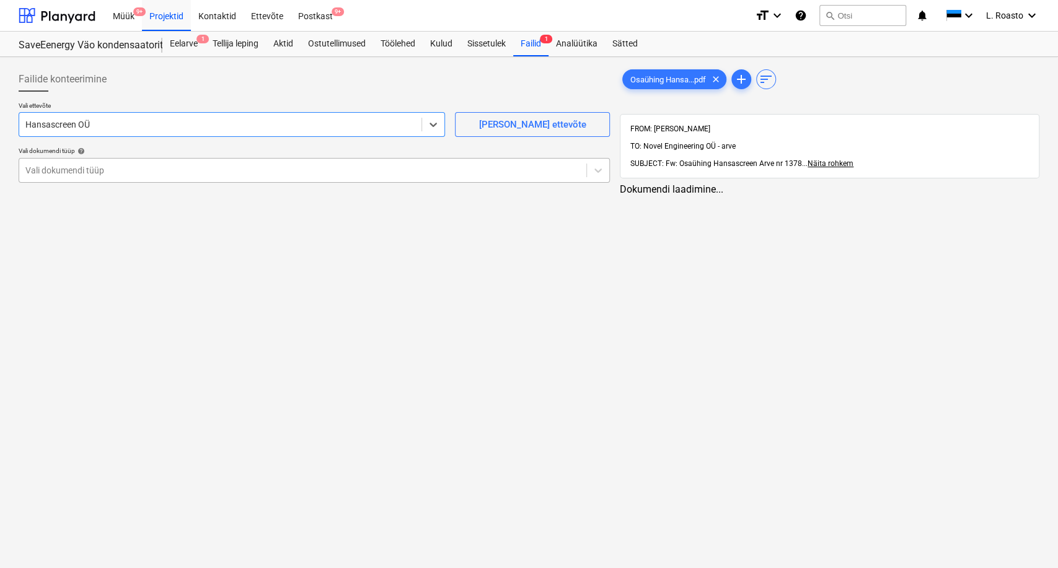
click at [118, 178] on div "Vali dokumendi tüüp" at bounding box center [302, 170] width 567 height 17
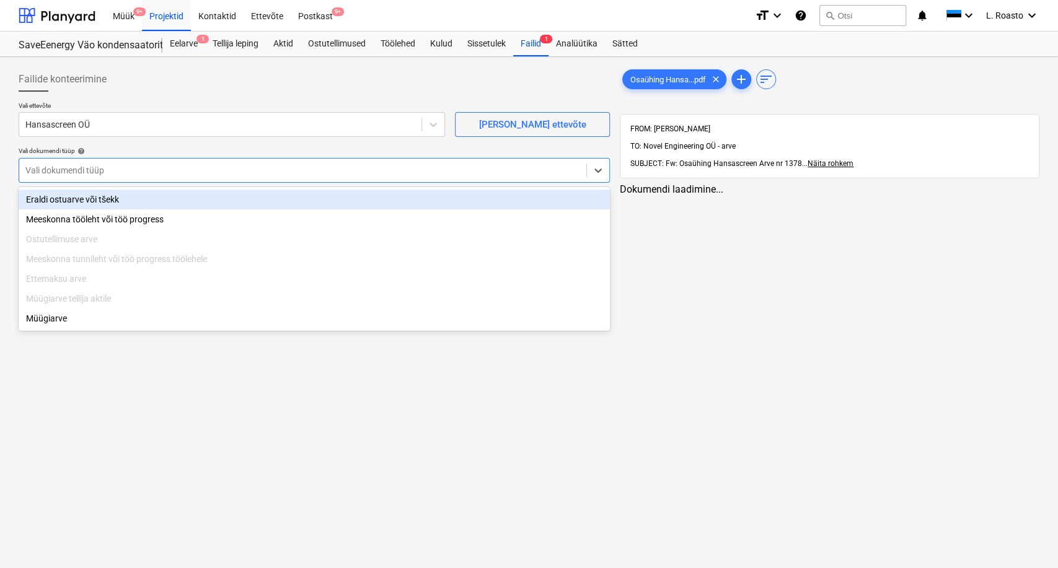
click at [108, 199] on div "Eraldi ostuarve või tšekk" at bounding box center [314, 200] width 591 height 20
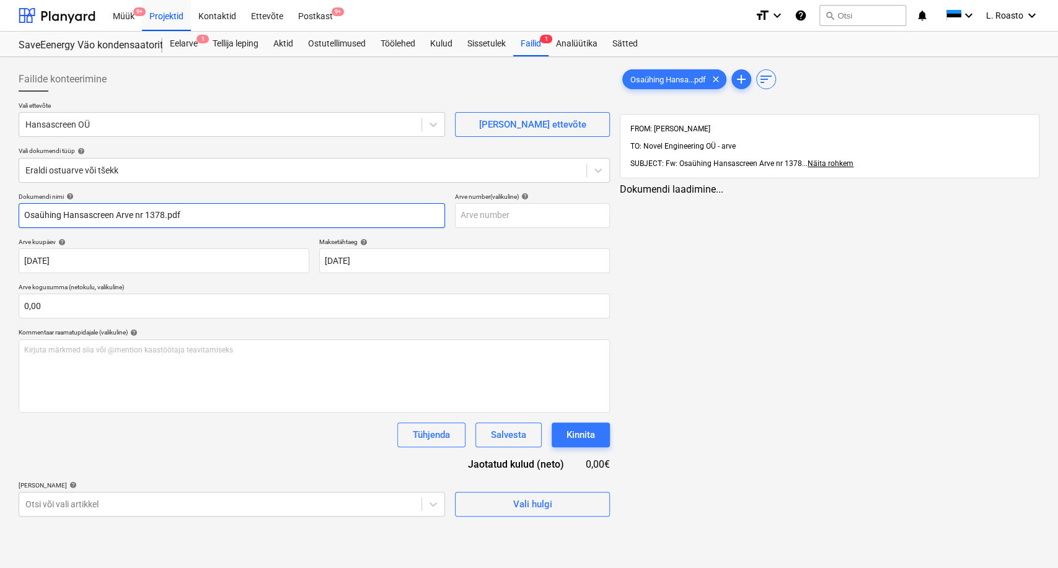
drag, startPoint x: 61, startPoint y: 216, endPoint x: 0, endPoint y: 206, distance: 62.1
click at [0, 206] on div "Failide konteerimine Vali ettevõte Hansascreen OÜ [PERSON_NAME] uus ettevõte Va…" at bounding box center [529, 312] width 1058 height 511
drag, startPoint x: 124, startPoint y: 216, endPoint x: 396, endPoint y: 260, distance: 276.2
click at [396, 260] on div "Dokumendi nimi help Hansascreen Arve nr 1378.pdf Arve number (valikuline) help …" at bounding box center [314, 355] width 591 height 324
click at [100, 216] on input "Hansascreen Arve nr 1378" at bounding box center [232, 215] width 426 height 25
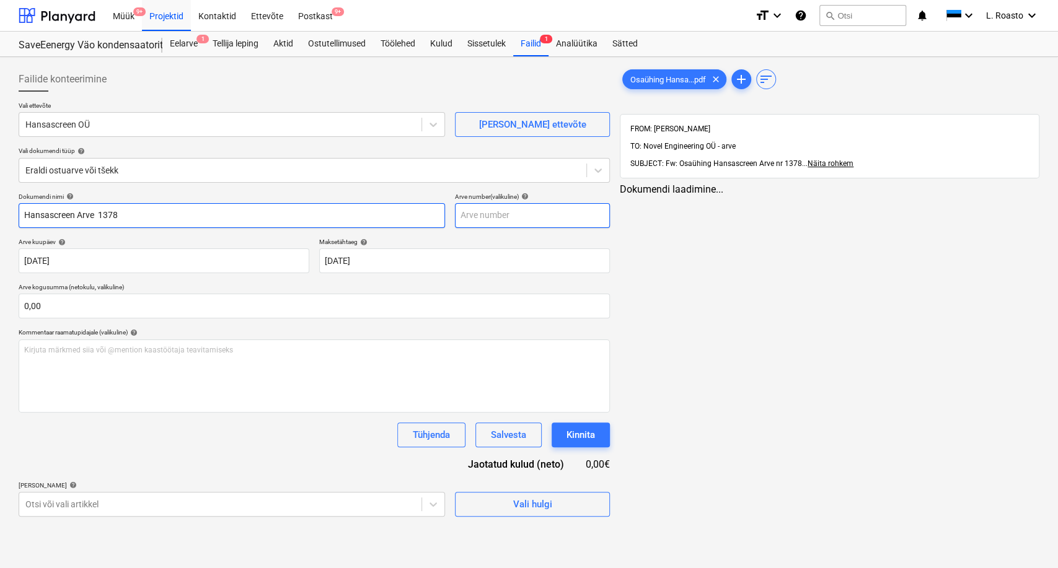
type input "Hansascreen Arve 1378"
click at [502, 214] on input "text" at bounding box center [532, 215] width 155 height 25
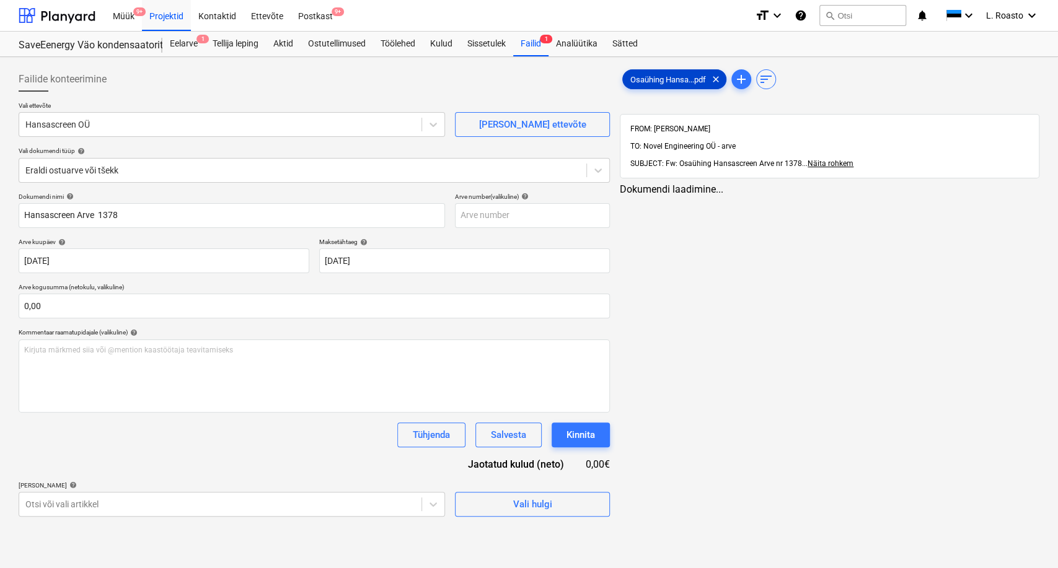
click at [678, 73] on div "Osaühing Hansa...pdf clear" at bounding box center [674, 79] width 104 height 20
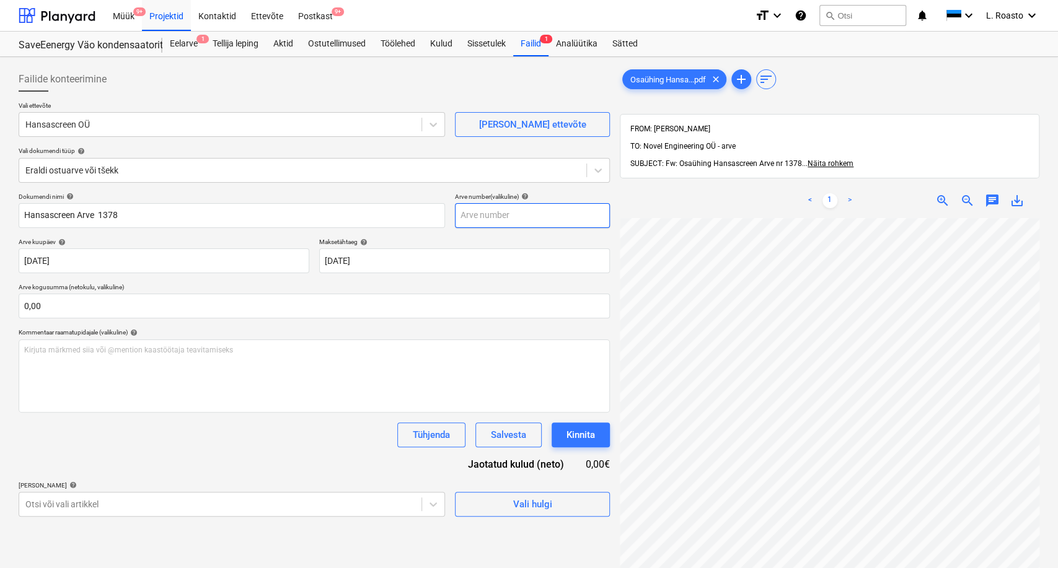
click at [523, 209] on input "text" at bounding box center [532, 215] width 155 height 25
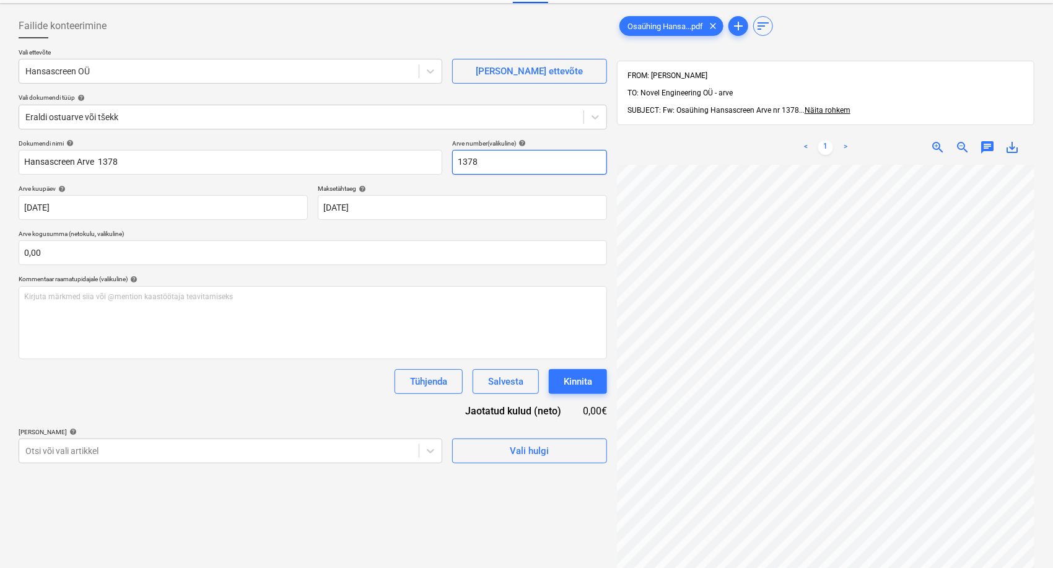
scroll to position [138, 0]
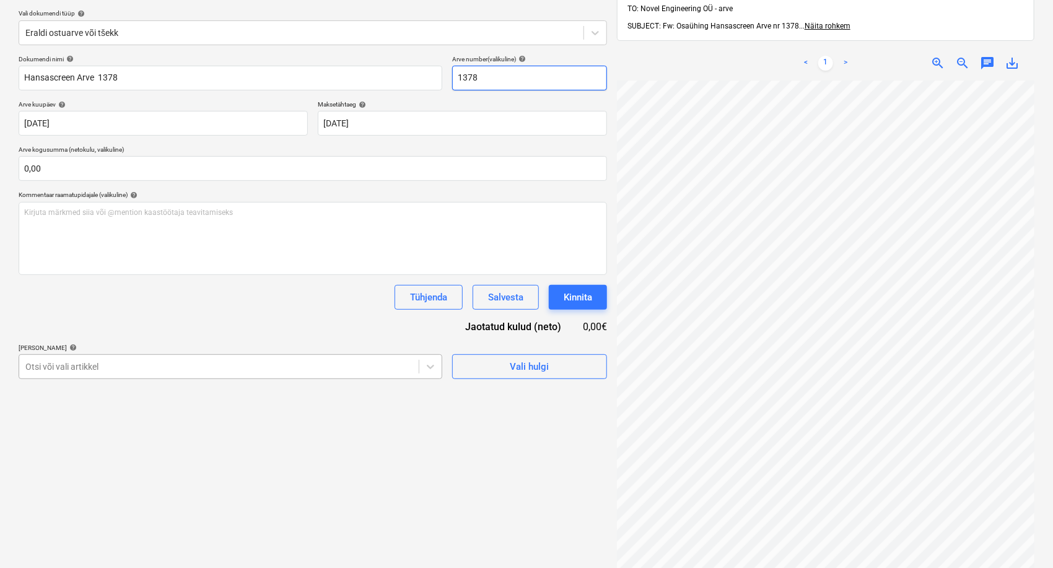
type input "1378"
click at [325, 365] on div at bounding box center [218, 367] width 387 height 12
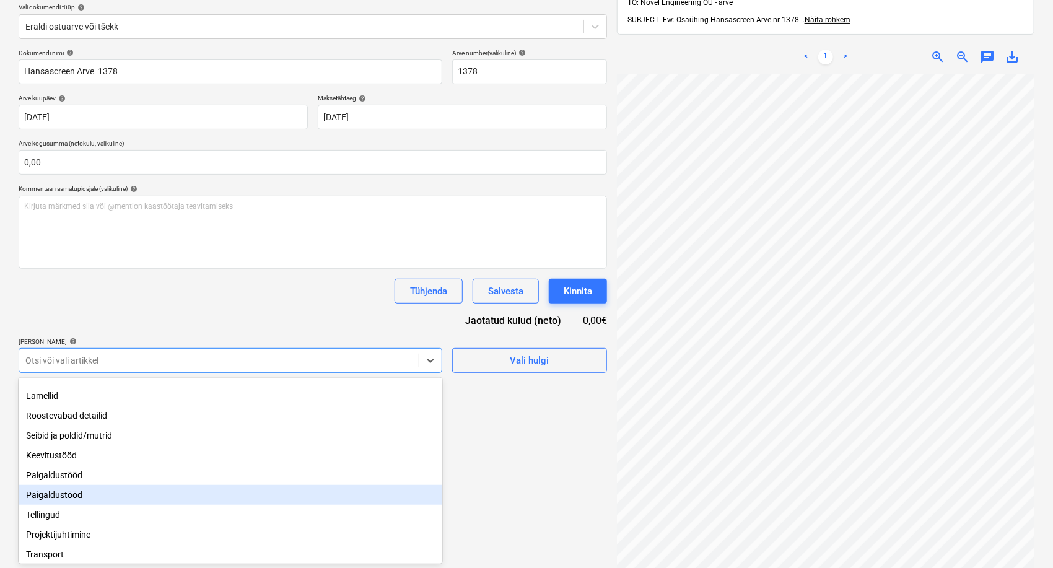
scroll to position [69, 0]
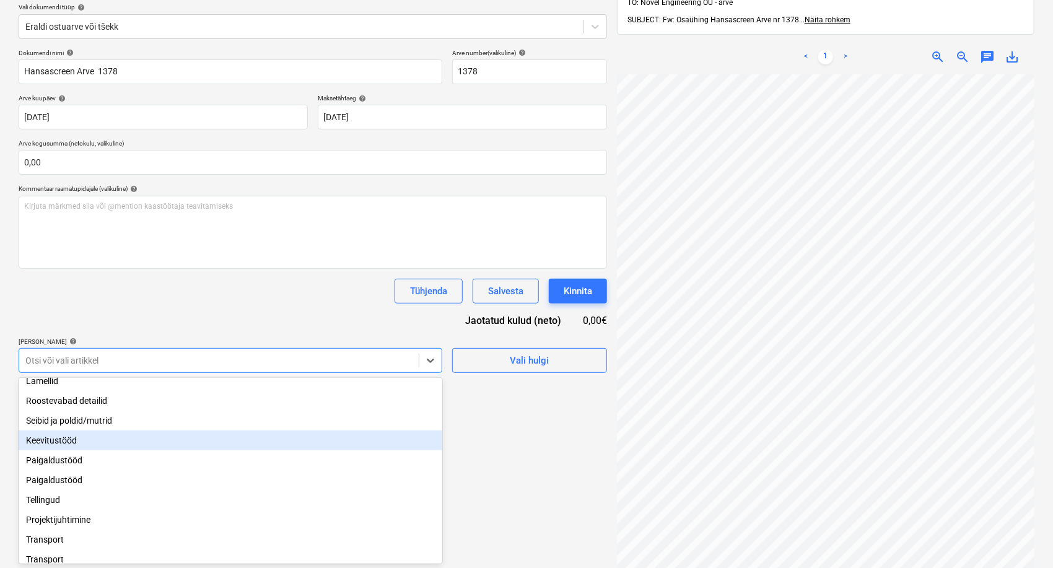
click at [79, 447] on div "Keevitustööd" at bounding box center [231, 441] width 424 height 20
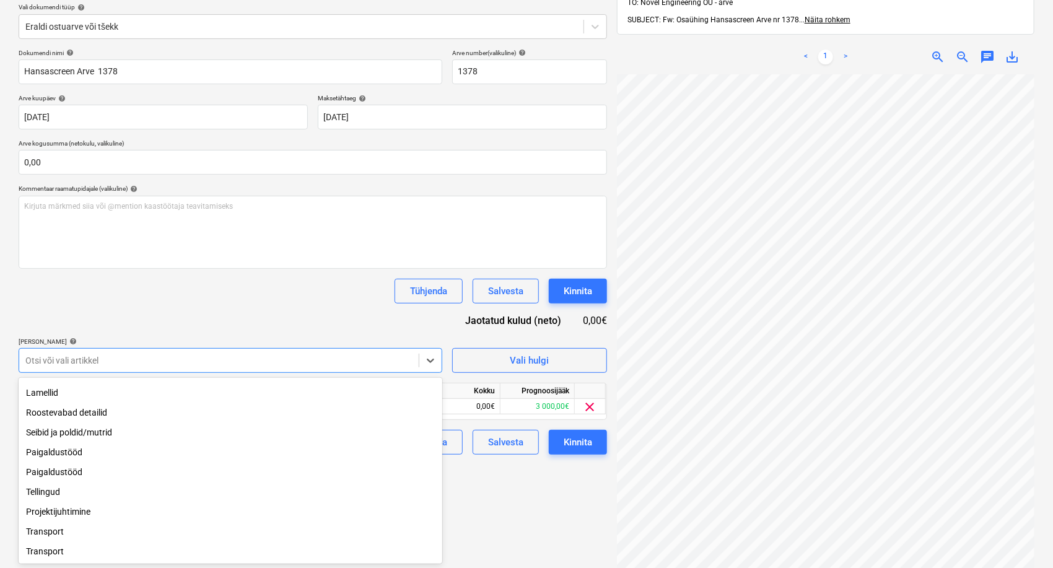
scroll to position [63, 0]
click at [307, 287] on div "Tühjenda Salvesta Kinnita" at bounding box center [313, 291] width 589 height 25
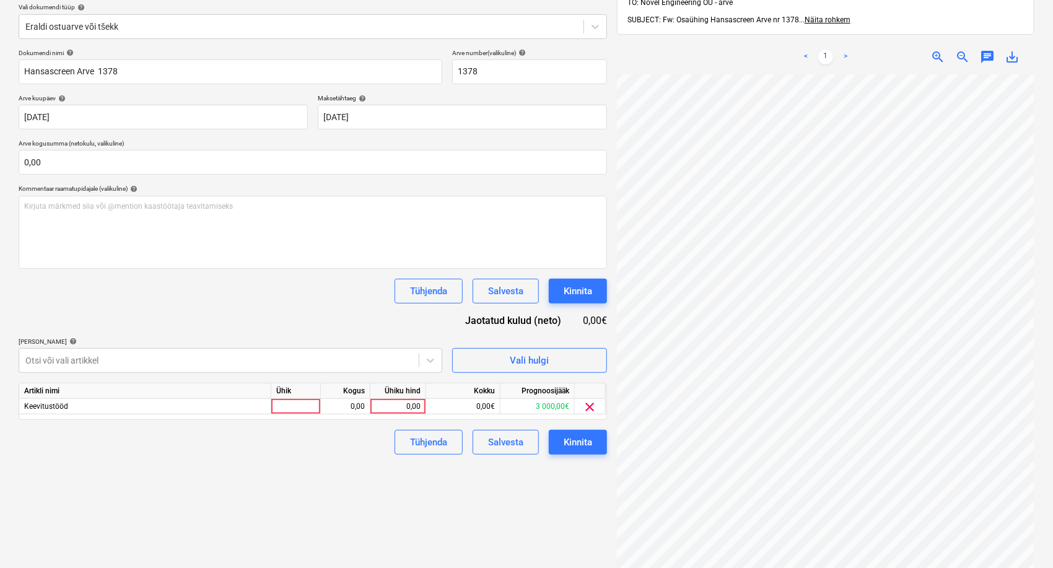
scroll to position [25, 50]
click at [507, 436] on div "Salvesta" at bounding box center [505, 442] width 35 height 16
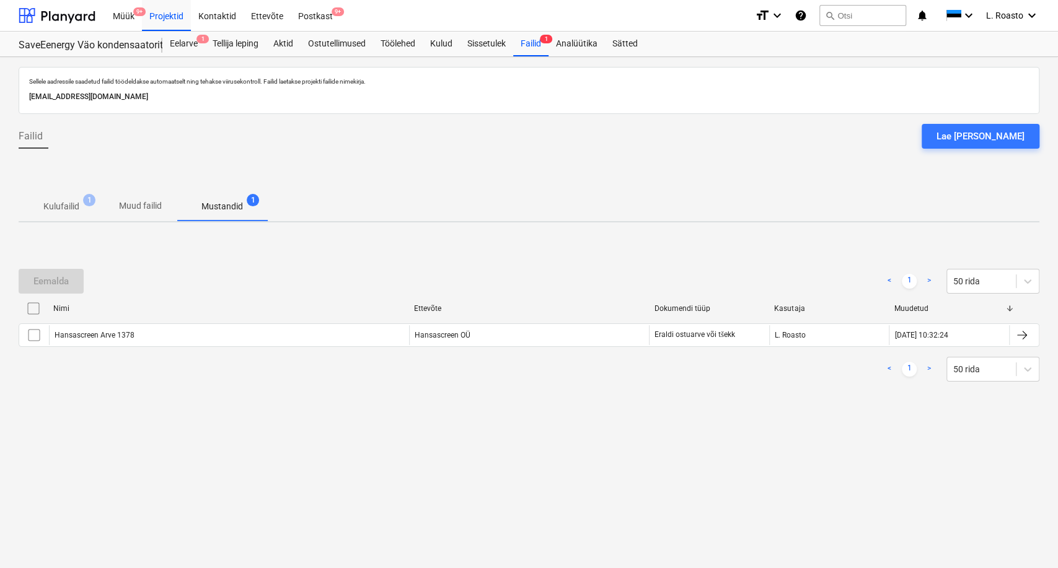
click at [418, 497] on div "Sellele aadressile saadetud failid töödeldakse automaatselt ning tehakse viirus…" at bounding box center [529, 312] width 1058 height 511
click at [191, 39] on div "Eelarve 1" at bounding box center [183, 44] width 43 height 25
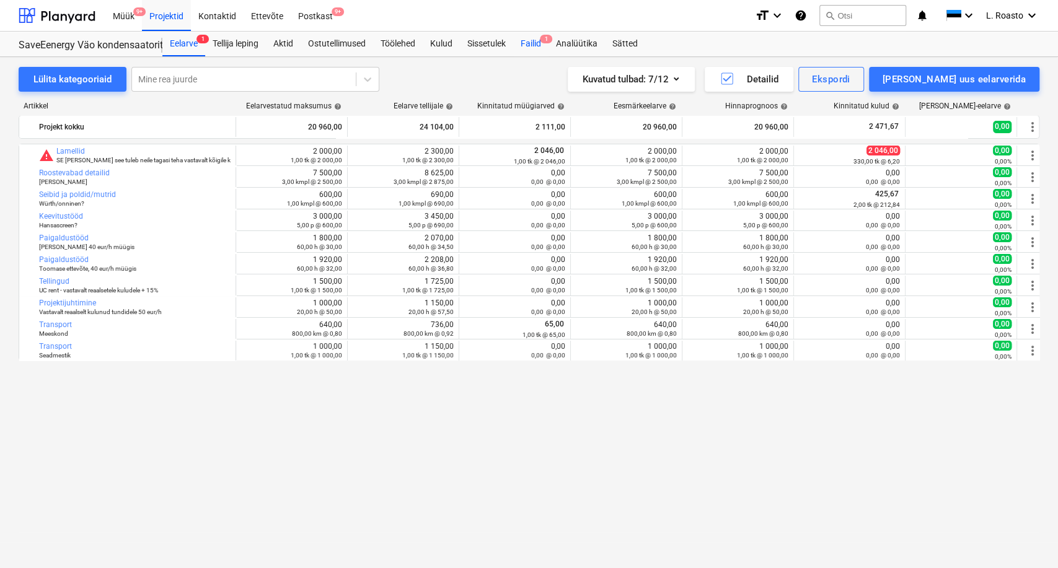
click at [529, 41] on div "Failid 1" at bounding box center [530, 44] width 35 height 25
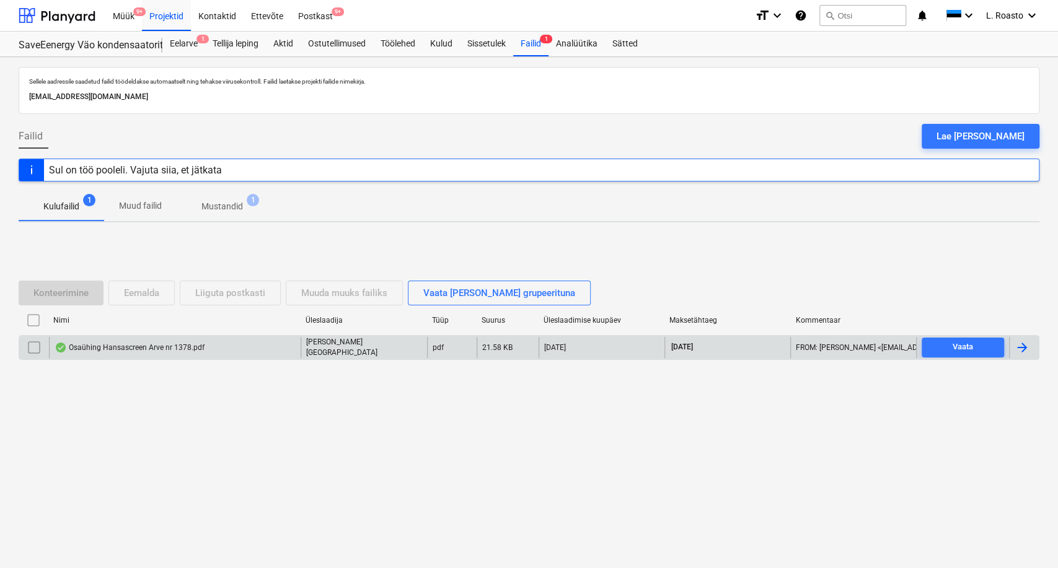
click at [1012, 339] on div at bounding box center [1024, 347] width 30 height 21
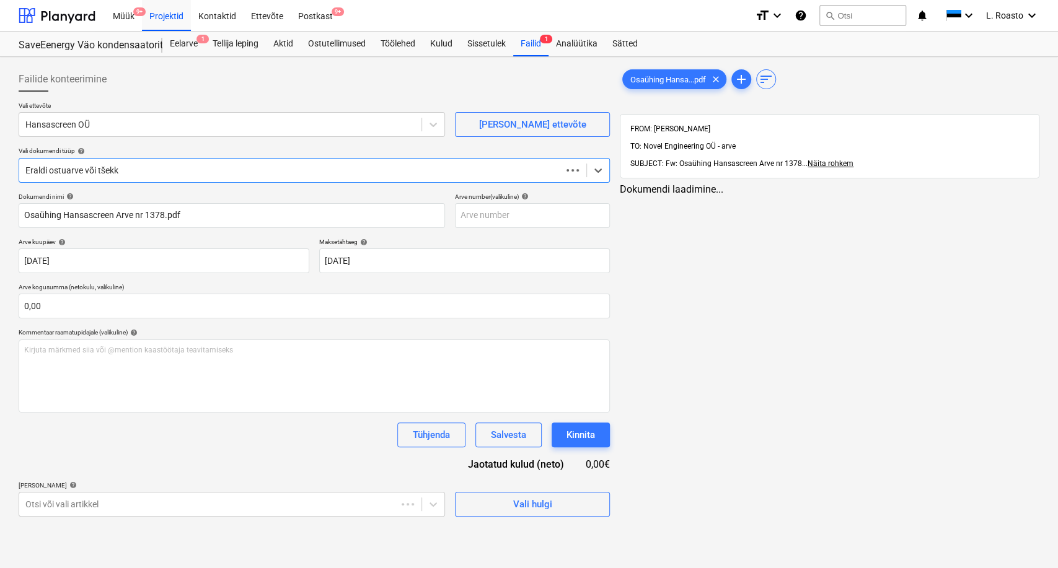
type input "1378"
click at [434, 38] on div "Kulud" at bounding box center [441, 44] width 37 height 25
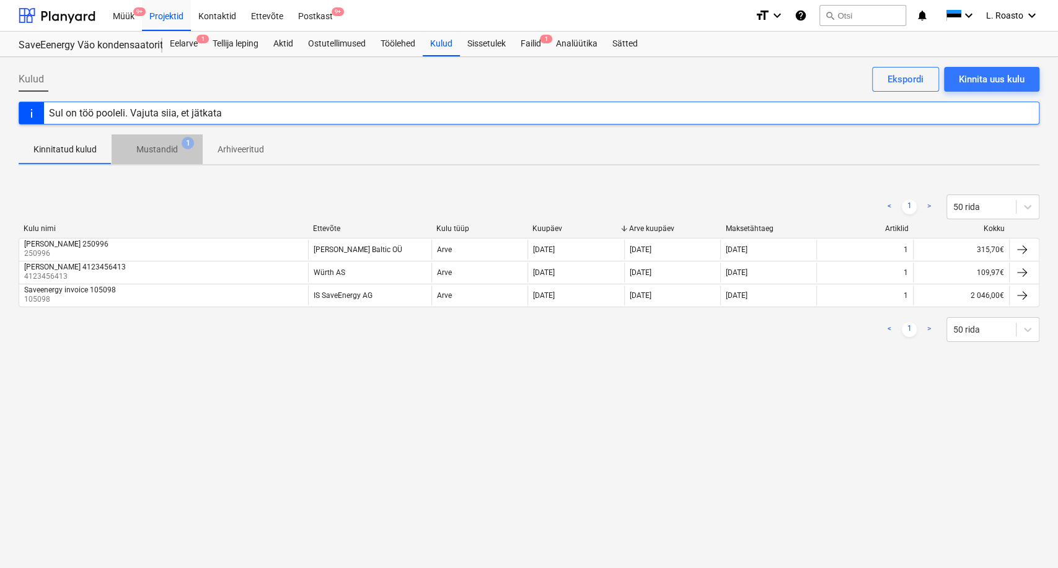
click at [149, 152] on p "Mustandid" at bounding box center [157, 149] width 42 height 13
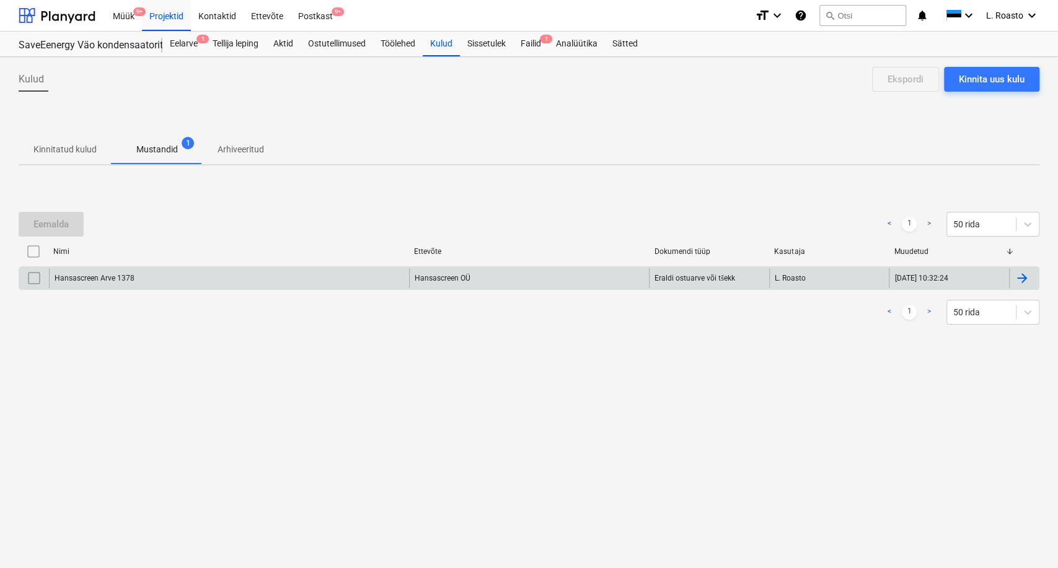
click at [1025, 279] on div at bounding box center [1021, 278] width 15 height 15
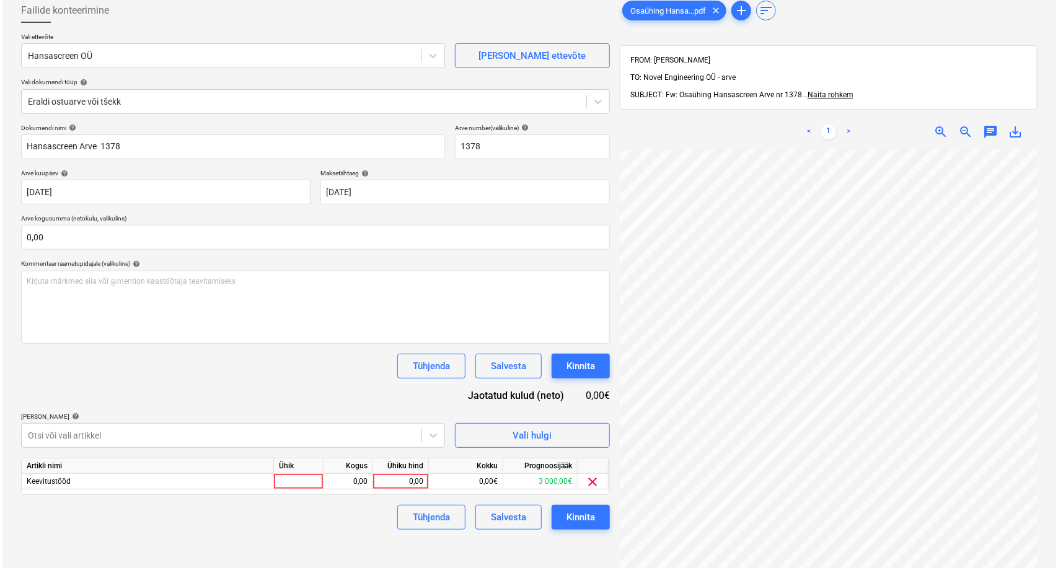
scroll to position [53, 50]
click at [401, 474] on div "0,00" at bounding box center [397, 481] width 45 height 15
type input "5728"
click at [345, 545] on div "Failide konteerimine Vali ettevõte Hansascreen OÜ [PERSON_NAME] uus ettevõte Va…" at bounding box center [313, 340] width 598 height 694
click at [581, 515] on div "Kinnita" at bounding box center [578, 517] width 28 height 16
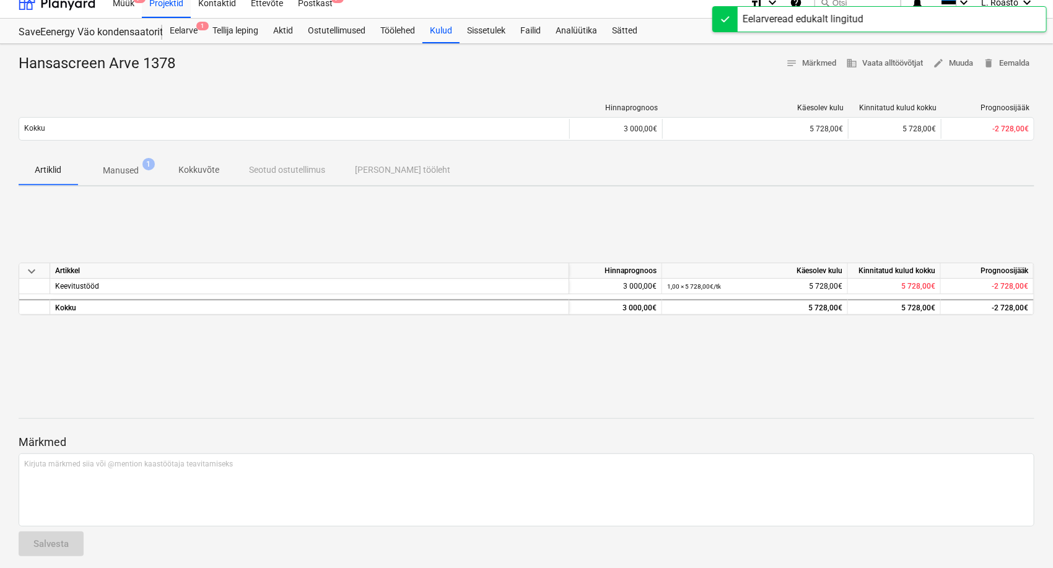
scroll to position [20, 0]
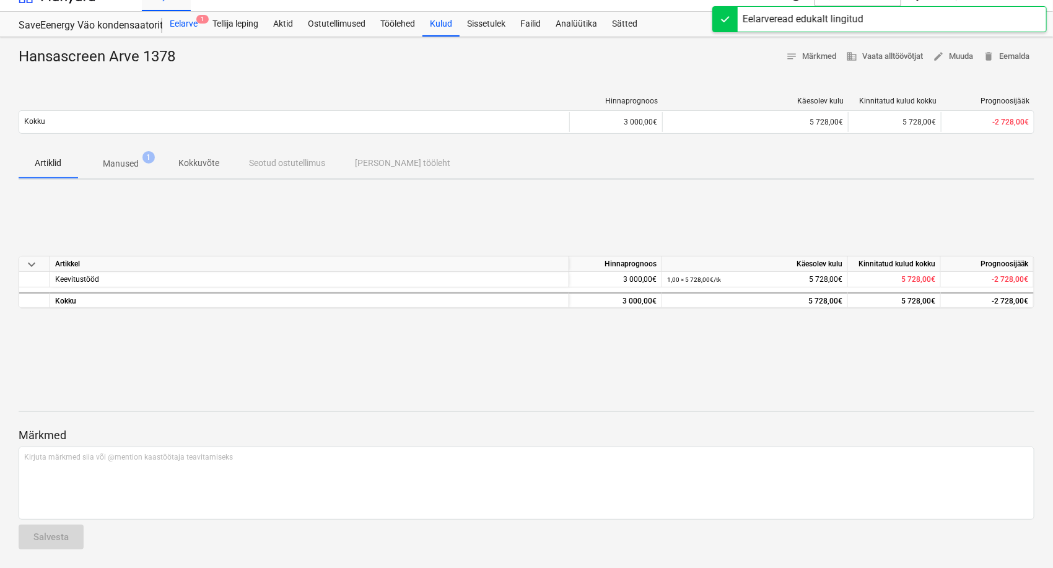
click at [188, 22] on div "Eelarve 1" at bounding box center [183, 24] width 43 height 25
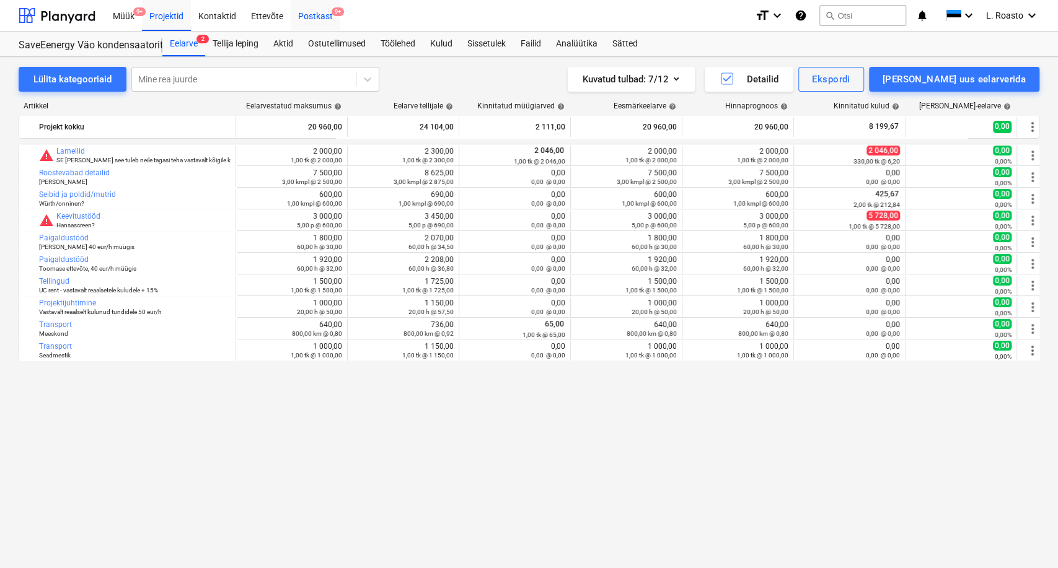
click at [320, 16] on div "Postkast 9+" at bounding box center [316, 15] width 50 height 32
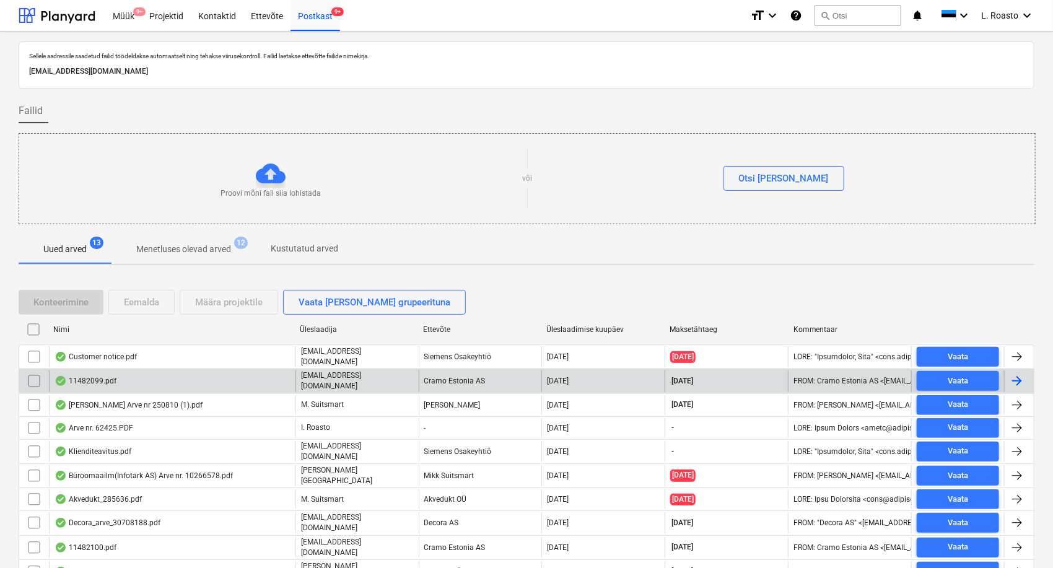
click at [116, 383] on div "11482099.pdf" at bounding box center [172, 380] width 247 height 21
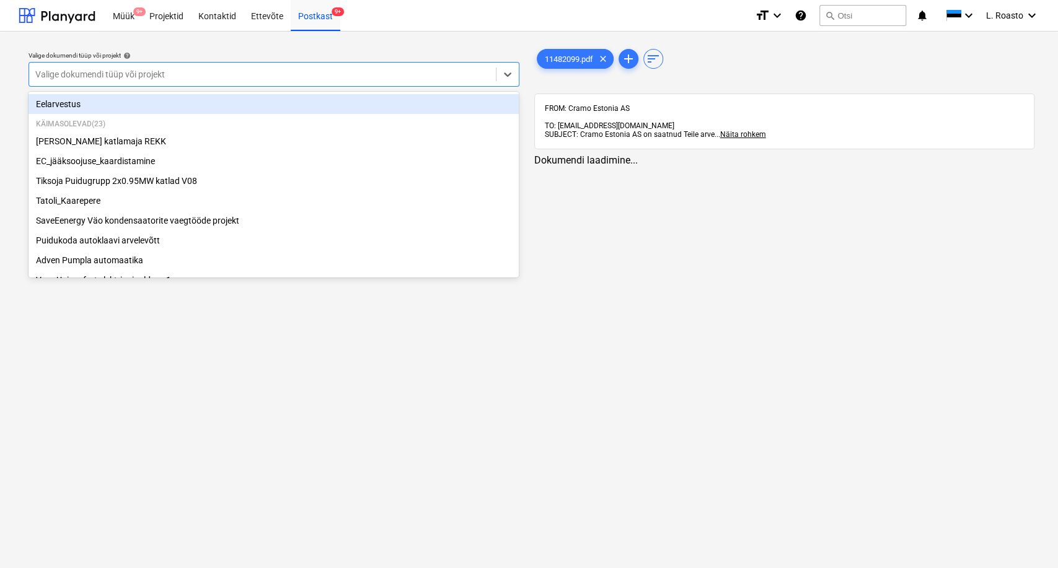
click at [260, 78] on div at bounding box center [262, 74] width 454 height 12
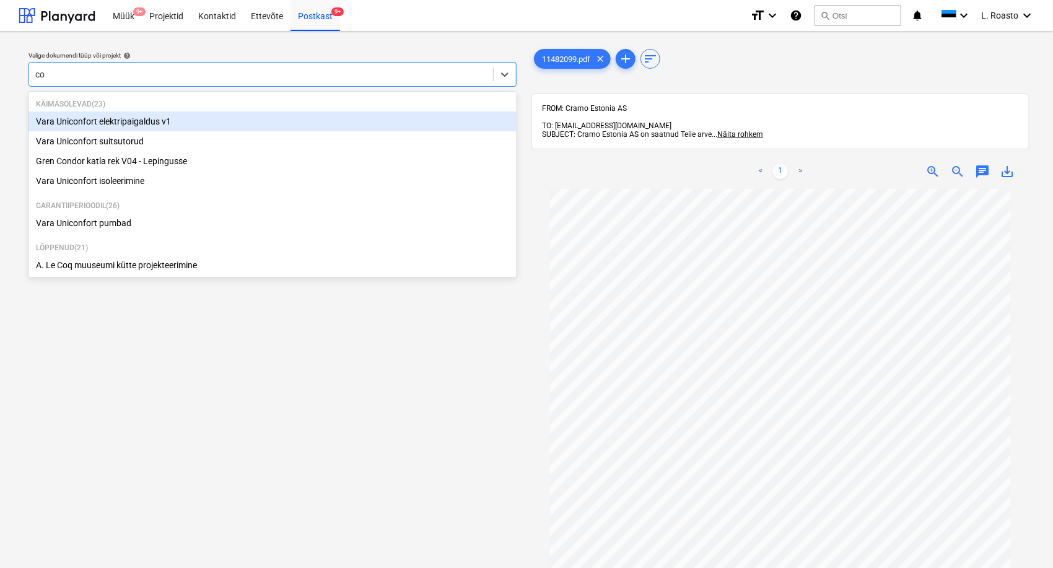
type input "con"
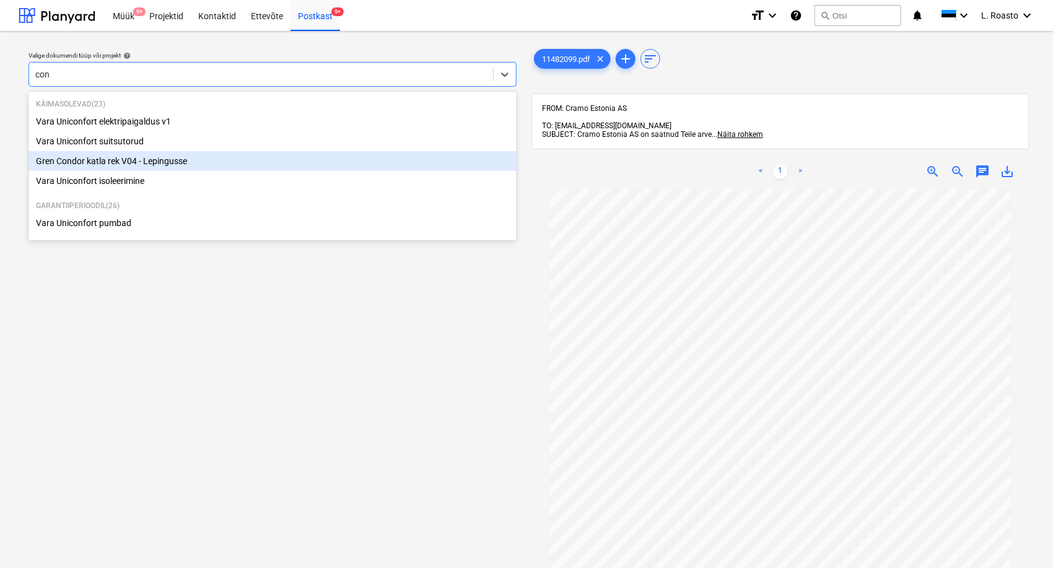
click at [159, 164] on div "Gren Condor katla rek V04 - Lepingusse" at bounding box center [272, 161] width 488 height 20
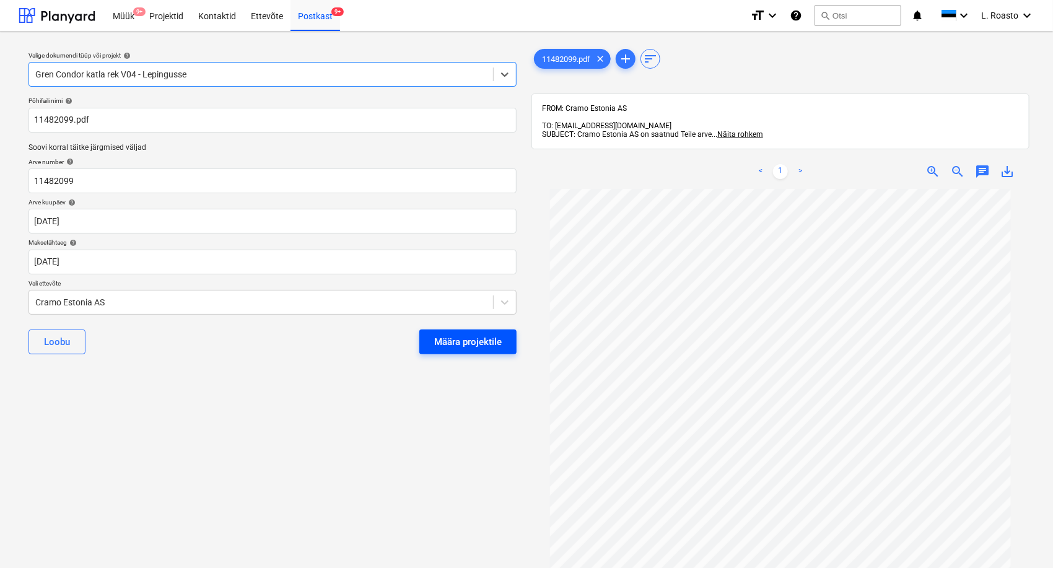
click at [465, 334] on div "Määra projektile" at bounding box center [468, 342] width 68 height 16
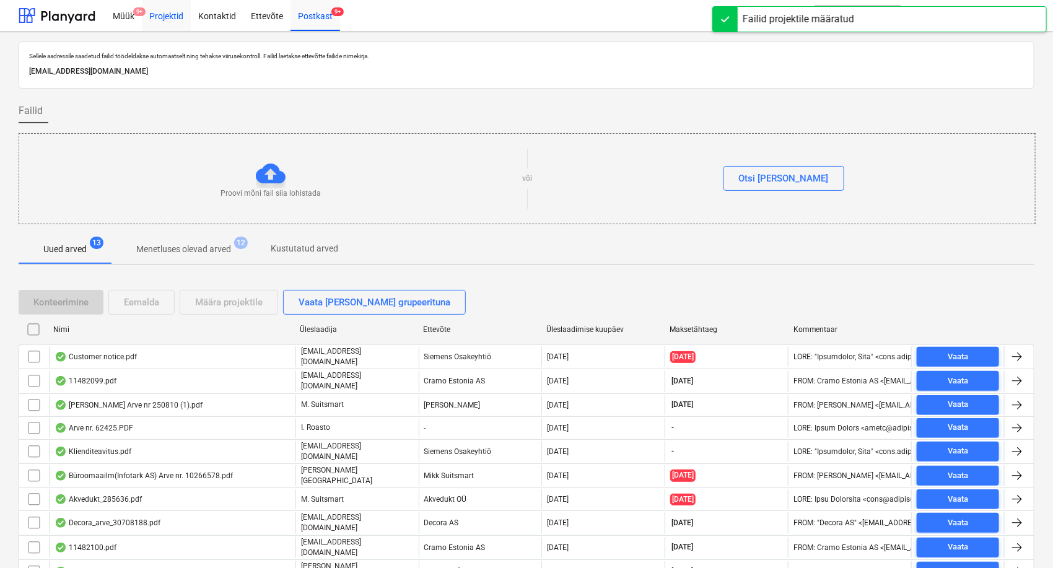
click at [164, 13] on div "Projektid" at bounding box center [166, 15] width 49 height 32
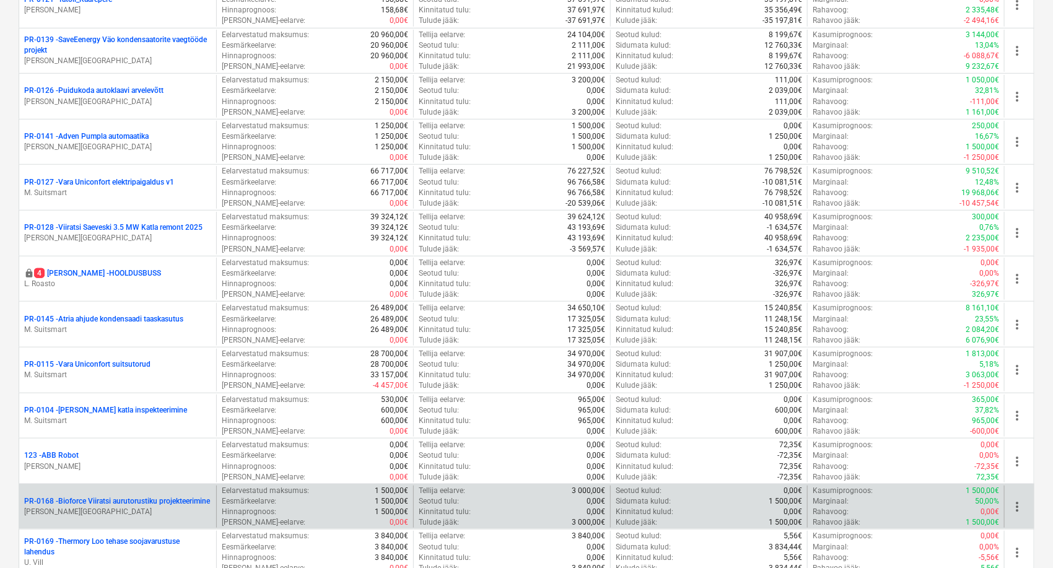
scroll to position [550, 0]
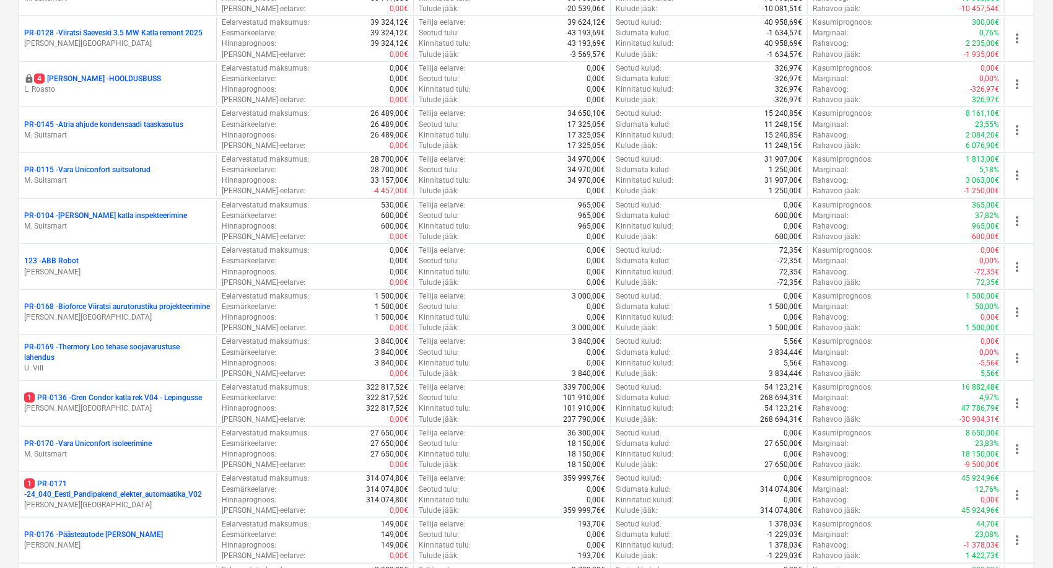
click at [129, 393] on p "1 PR-0136 - Gren Condor katla rek V04 - Lepingusse" at bounding box center [113, 398] width 178 height 11
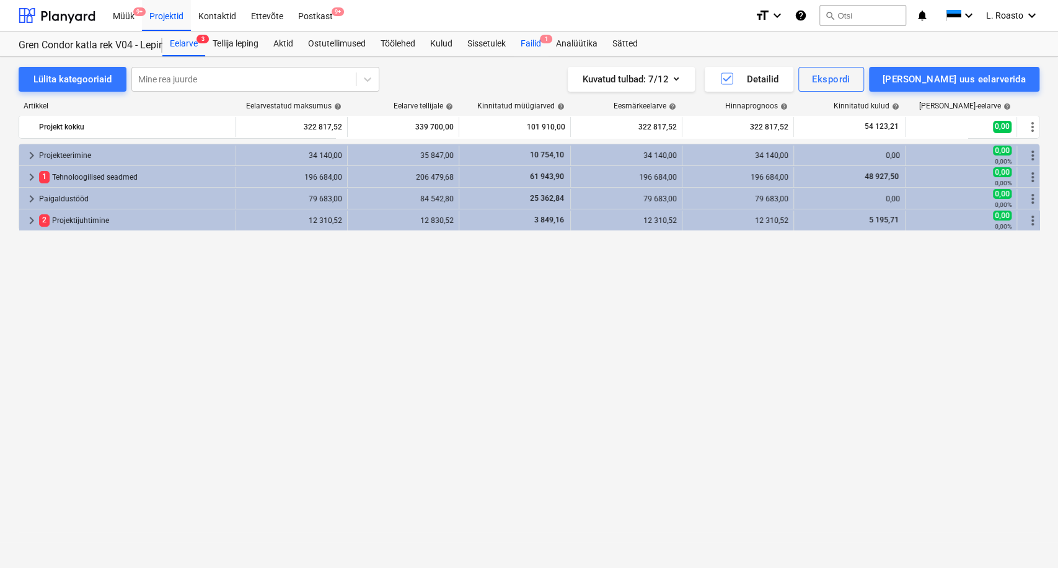
click at [532, 43] on div "Failid 1" at bounding box center [530, 44] width 35 height 25
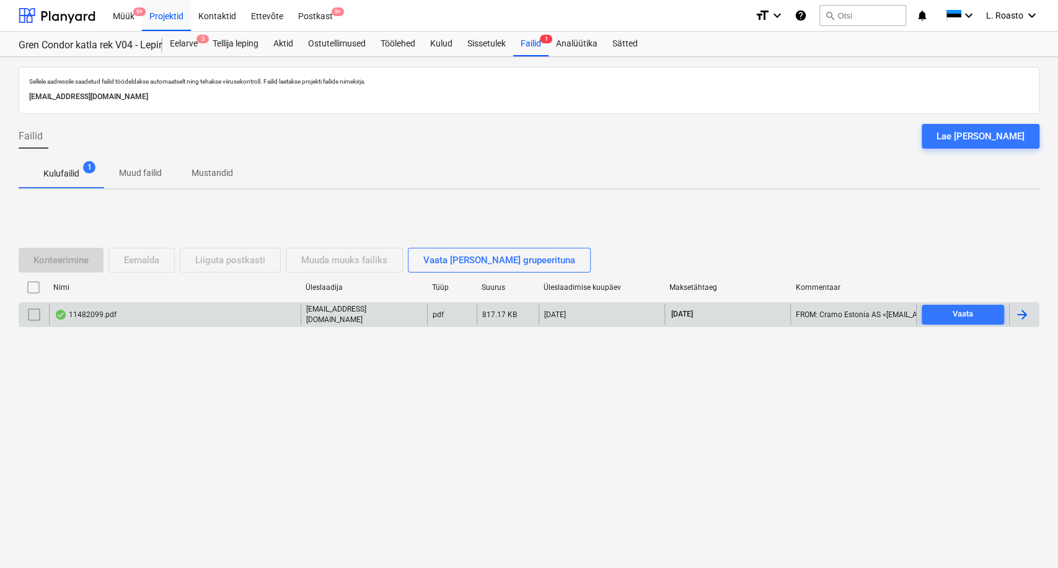
click at [1019, 313] on div at bounding box center [1021, 314] width 15 height 15
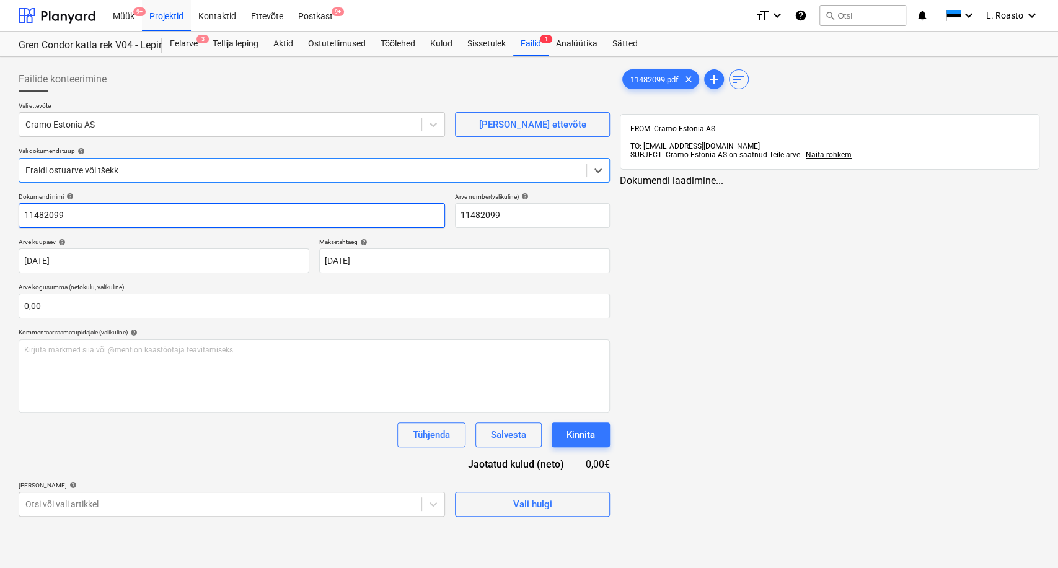
click at [19, 216] on input "11482099" at bounding box center [232, 215] width 426 height 25
type input "cramo arve 11482099"
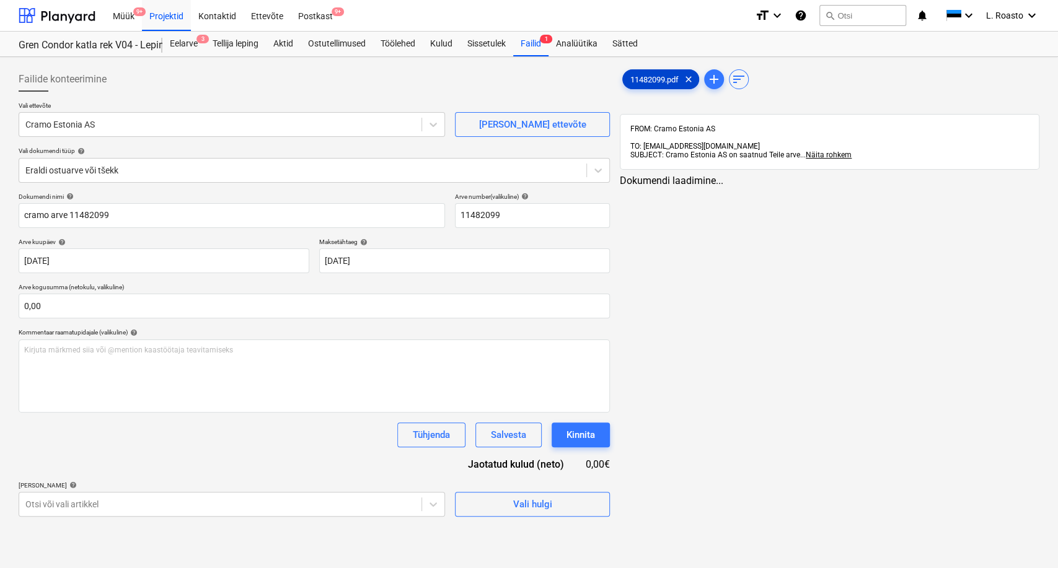
click at [665, 76] on span "11482099.pdf" at bounding box center [654, 79] width 63 height 9
click at [144, 453] on div "Dokumendi nimi help cramo arve 11482099 Arve number (valikuline) help 11482099 …" at bounding box center [313, 355] width 589 height 324
click at [134, 499] on body "Müük 9+ Projektid Kontaktid Ettevõte Postkast 9+ format_size keyboard_arrow_dow…" at bounding box center [526, 284] width 1053 height 568
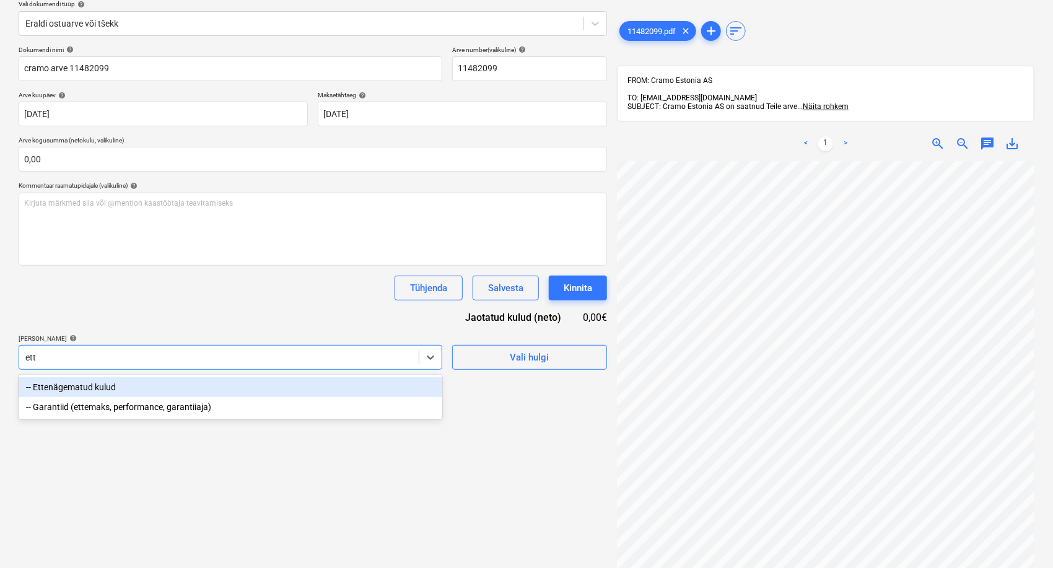
type input "ette"
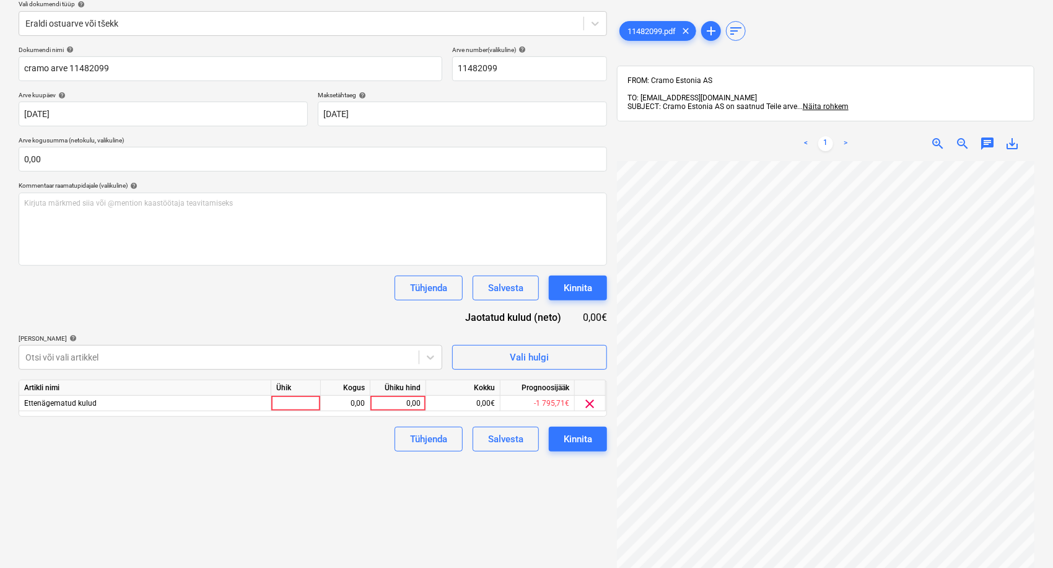
click at [284, 303] on div "Dokumendi nimi help cramo arve 11482099 Arve number (valikuline) help 11482099 …" at bounding box center [313, 249] width 589 height 406
click at [392, 396] on div "0,00" at bounding box center [397, 403] width 45 height 15
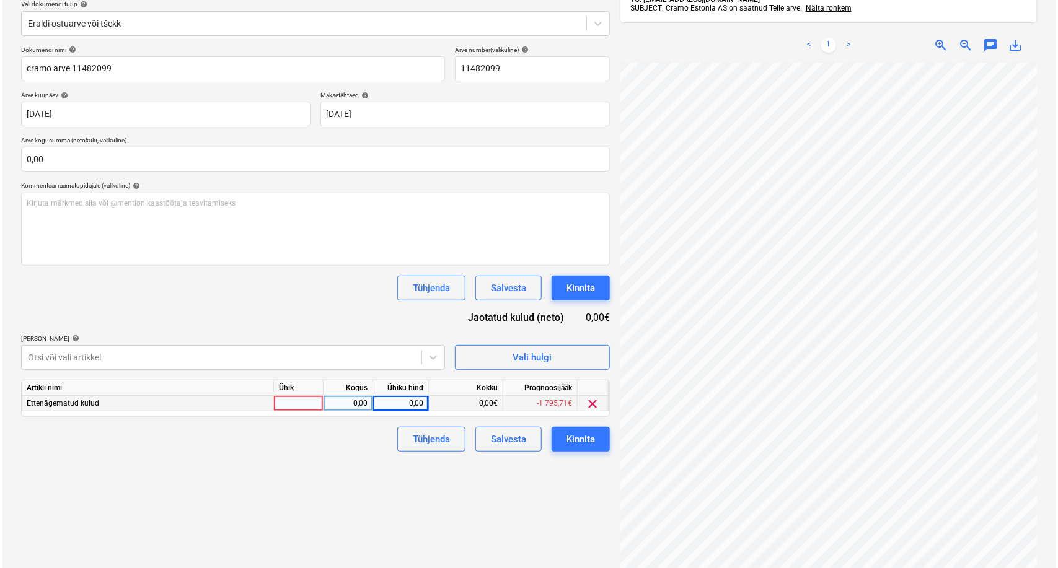
scroll to position [176, 0]
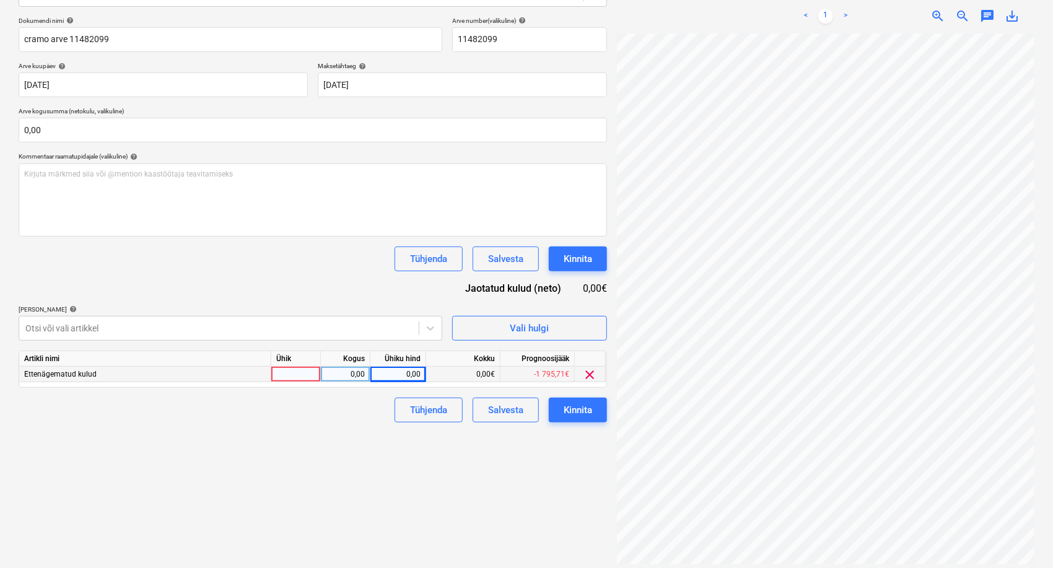
click at [409, 368] on div "0,00" at bounding box center [397, 374] width 45 height 15
type input "21,70"
click at [374, 504] on div "Failide konteerimine Vali ettevõte Cramo Estonia AS [PERSON_NAME] uus ettevõte …" at bounding box center [313, 229] width 598 height 686
click at [593, 409] on button "Kinnita" at bounding box center [578, 410] width 58 height 25
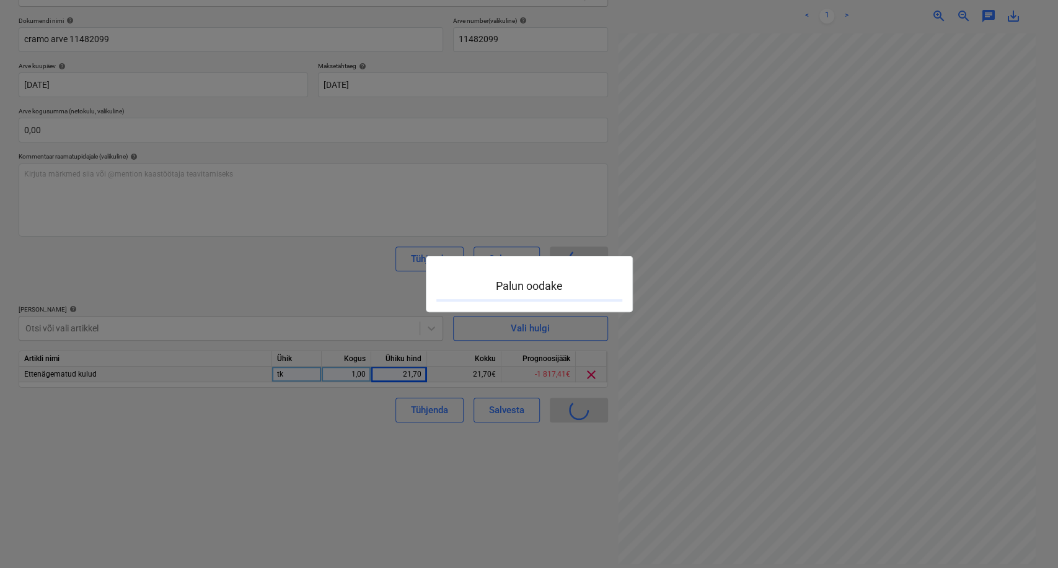
scroll to position [127, 50]
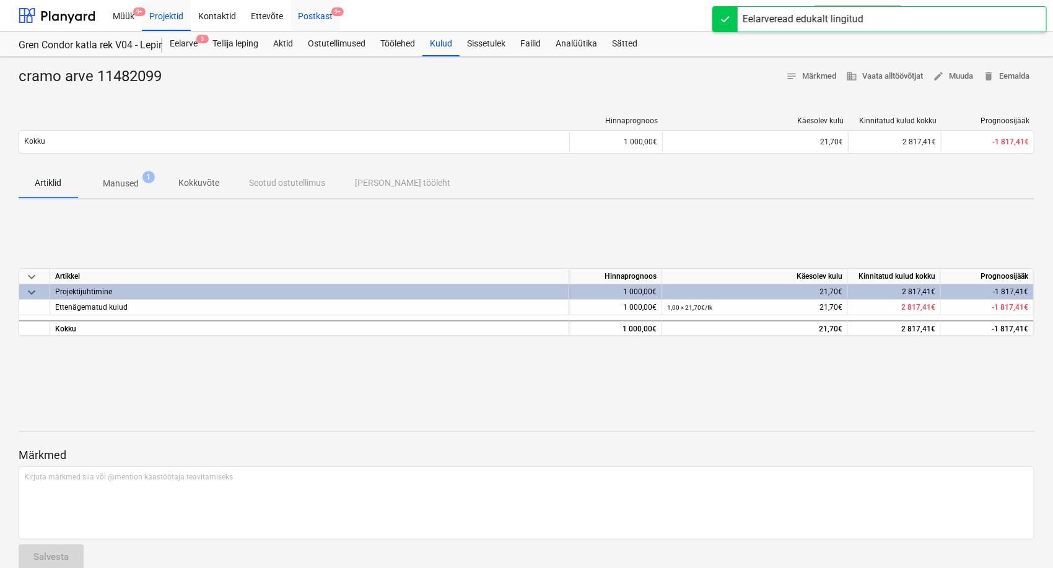
drag, startPoint x: 322, startPoint y: 7, endPoint x: 294, endPoint y: 0, distance: 28.7
click at [322, 7] on div "Postkast 9+" at bounding box center [316, 15] width 50 height 32
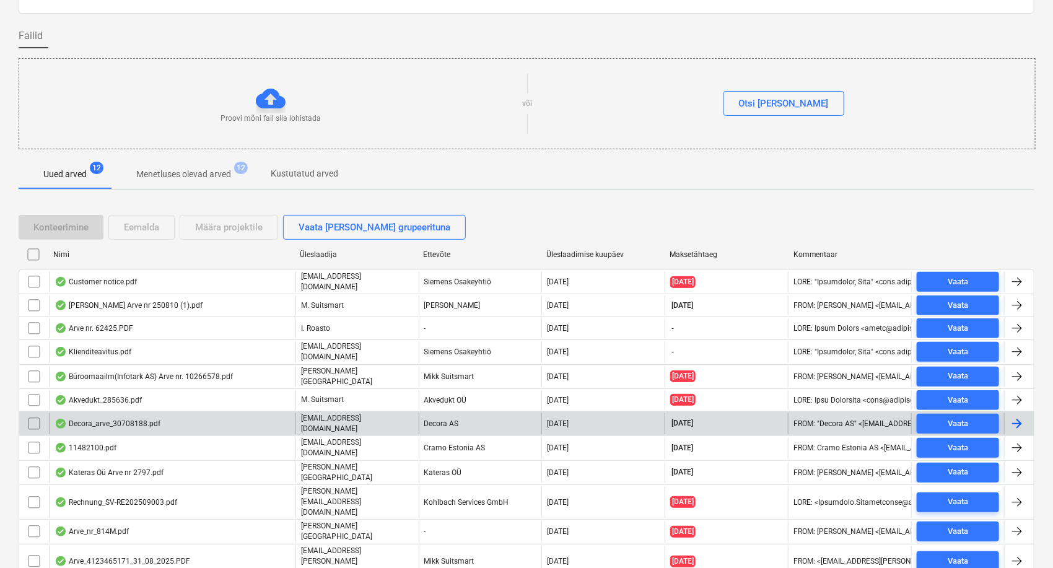
scroll to position [95, 0]
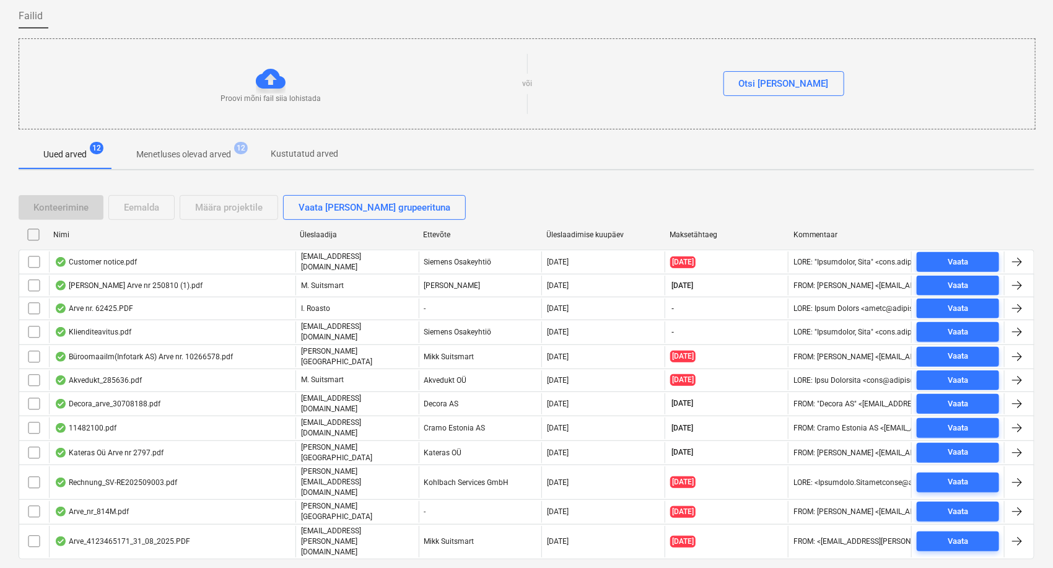
click at [17, 256] on div "Sellele aadressile saadetud failid töödeldakse automaatselt ning tehakse viirus…" at bounding box center [526, 270] width 1053 height 667
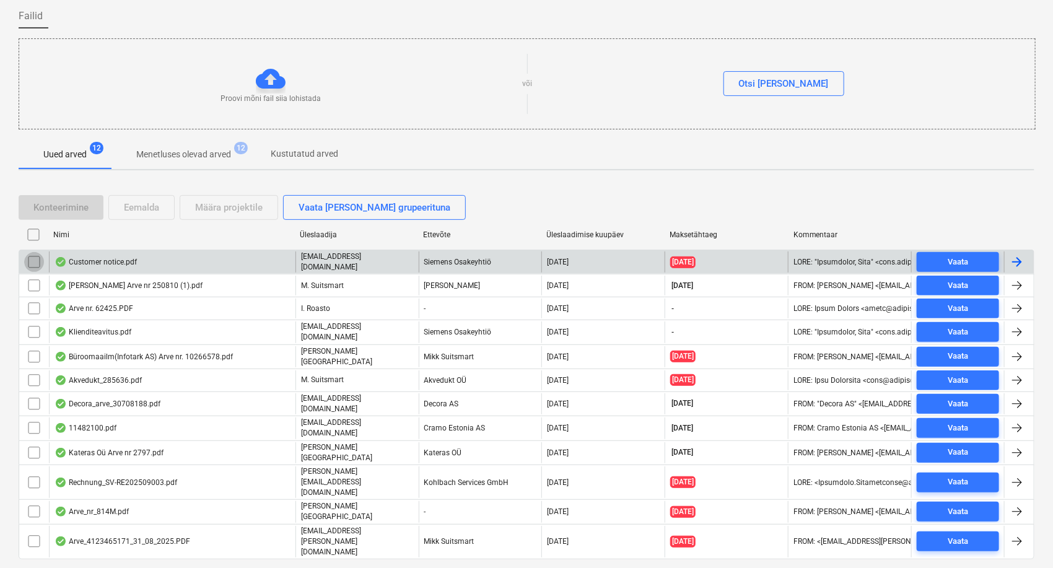
click at [35, 258] on input "checkbox" at bounding box center [34, 262] width 20 height 20
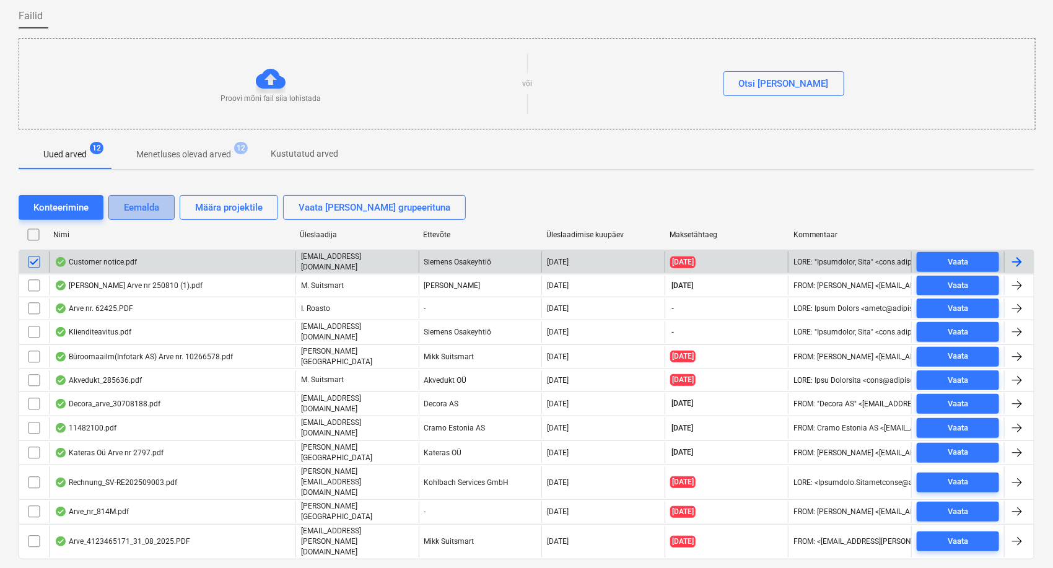
click at [135, 205] on div "Eemalda" at bounding box center [141, 207] width 35 height 16
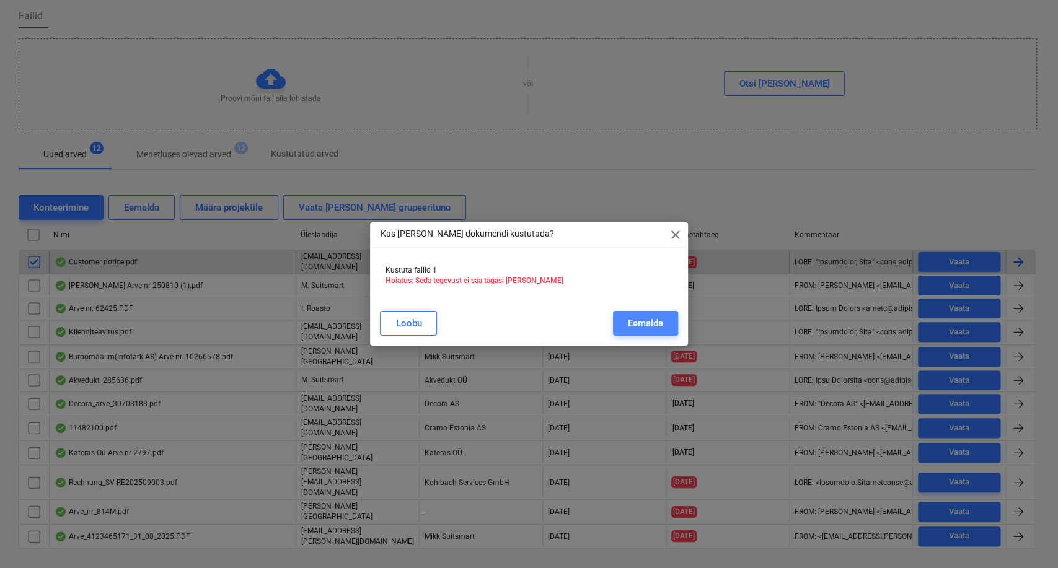
click at [631, 316] on div "Eemalda" at bounding box center [645, 323] width 35 height 16
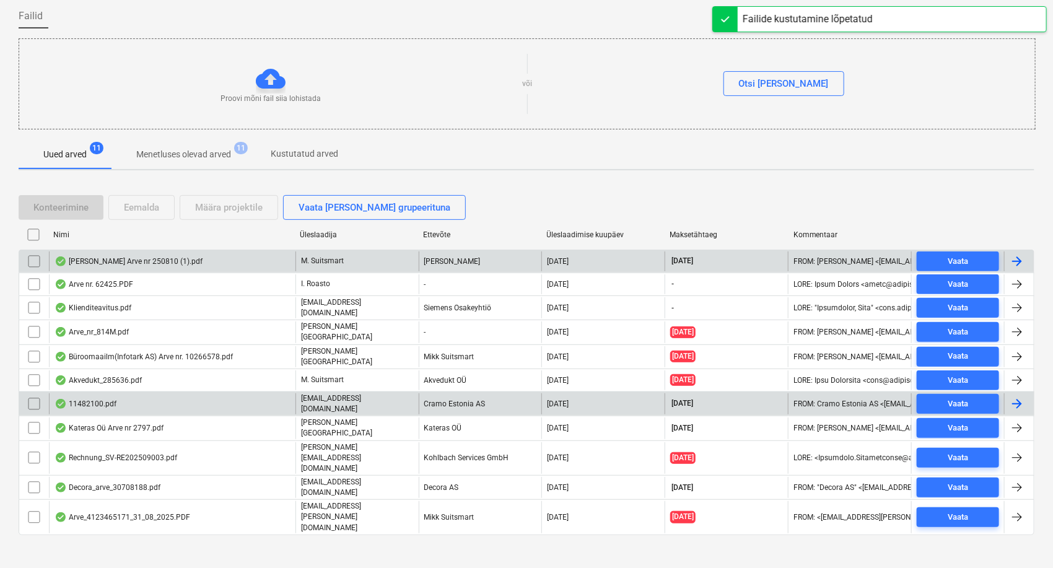
scroll to position [72, 0]
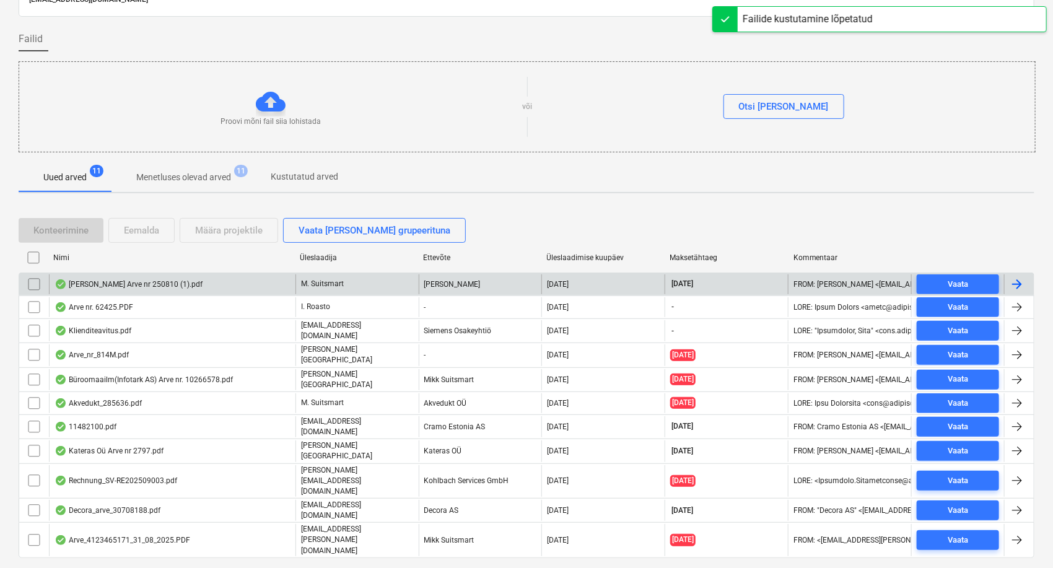
click at [598, 253] on div "Üleslaadimise kuupäev" at bounding box center [603, 257] width 113 height 9
checkbox input "false"
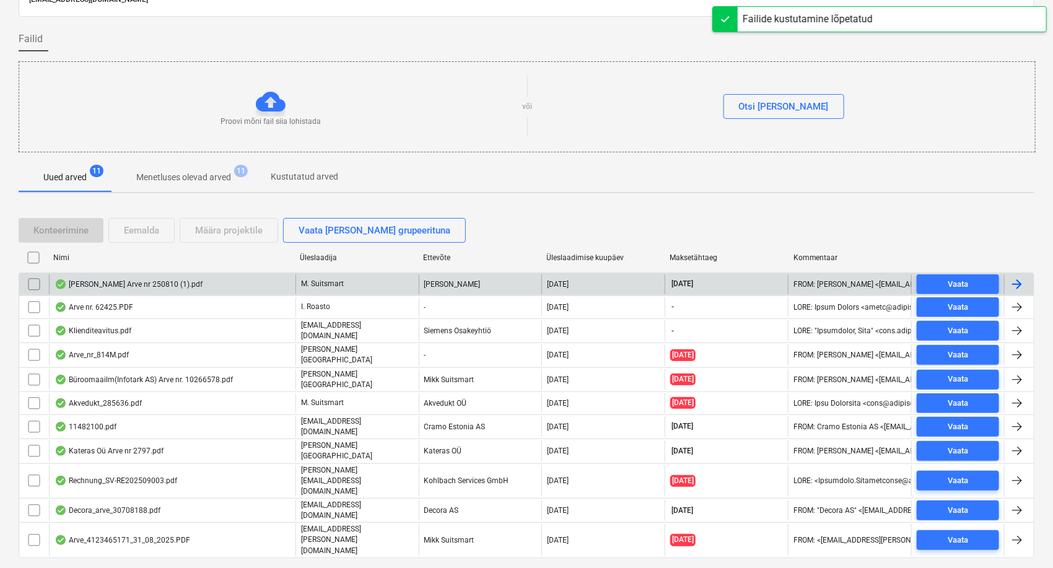
checkbox input "false"
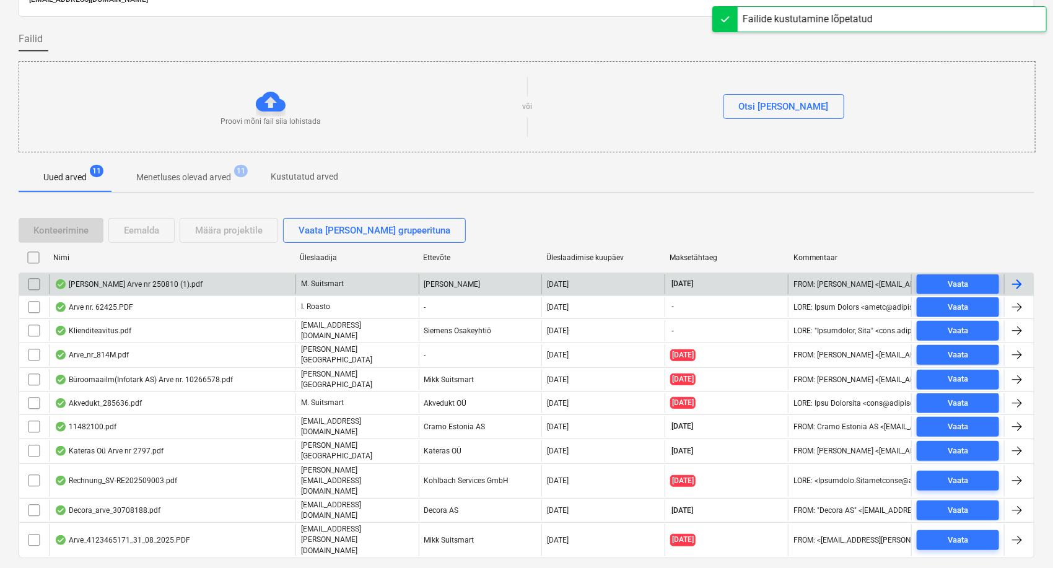
checkbox input "false"
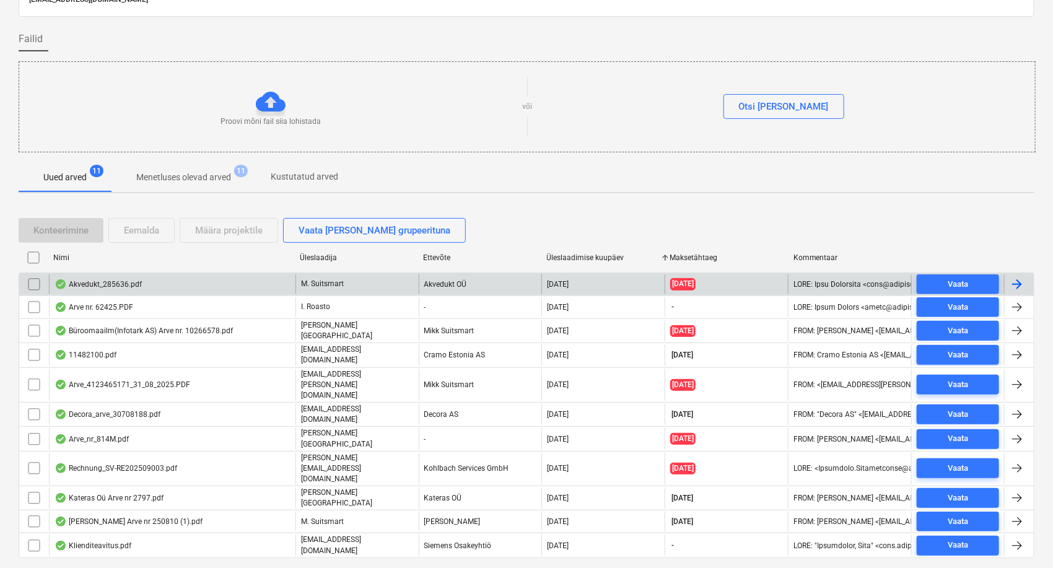
click at [157, 284] on div "Akvedukt_285636.pdf" at bounding box center [172, 284] width 247 height 20
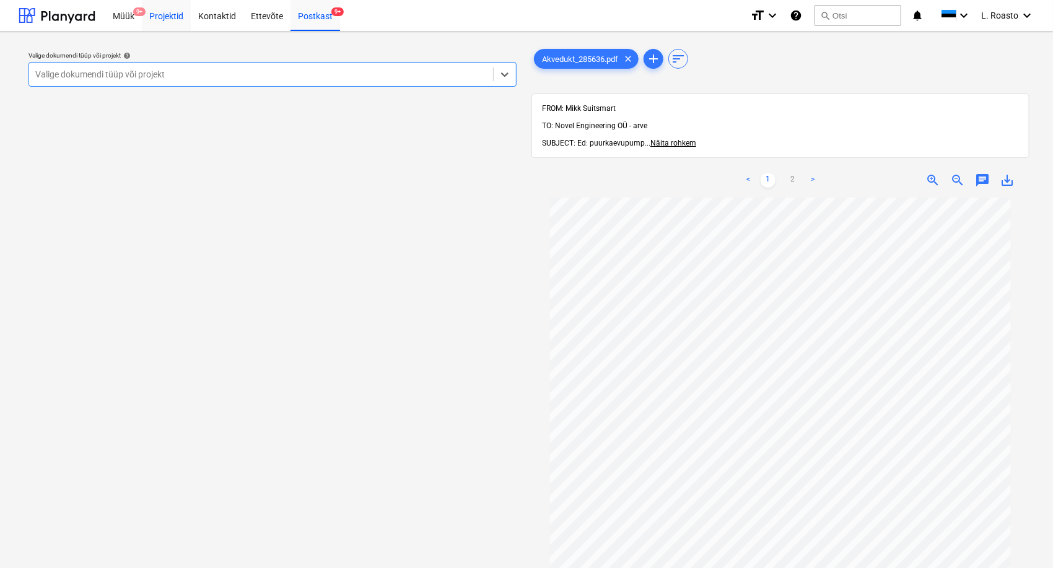
click at [176, 9] on div "Projektid" at bounding box center [166, 15] width 49 height 32
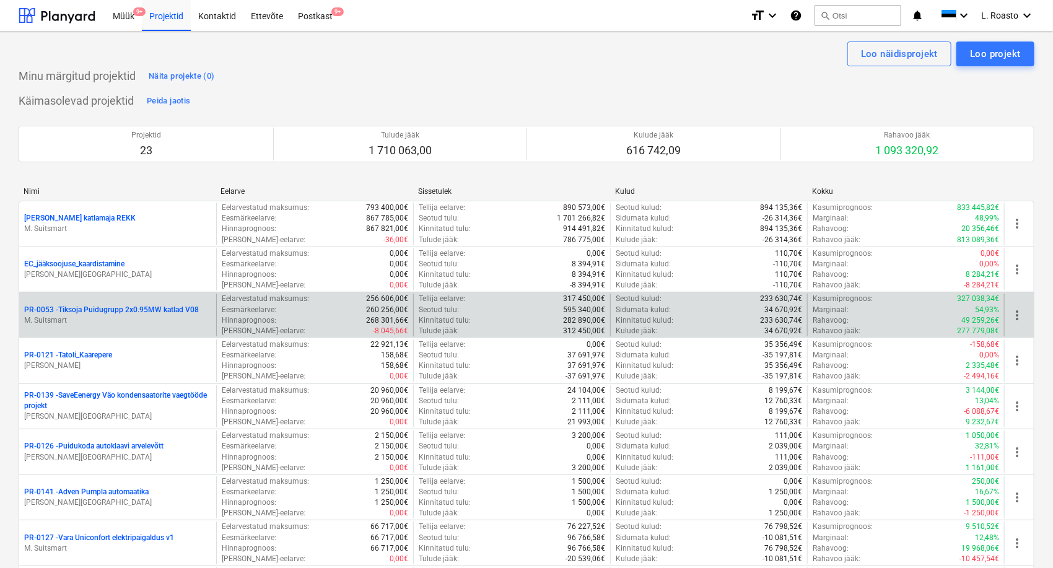
click at [94, 309] on p "PR-0053 - Tiksoja Puidugrupp 2x0.95MW katlad V08" at bounding box center [111, 310] width 175 height 11
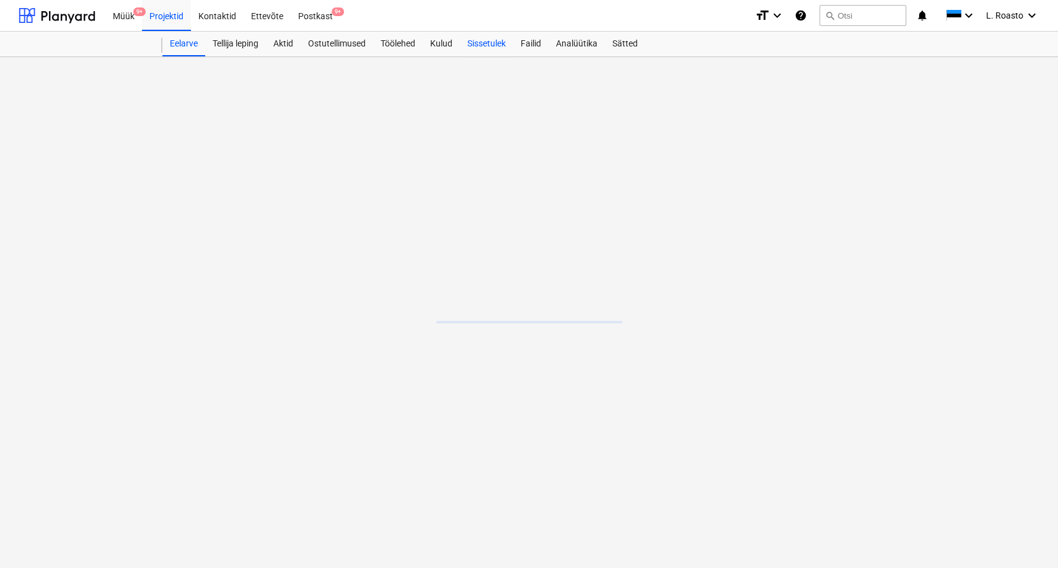
click at [478, 43] on div "Sissetulek" at bounding box center [486, 44] width 53 height 25
